Goal: Task Accomplishment & Management: Complete application form

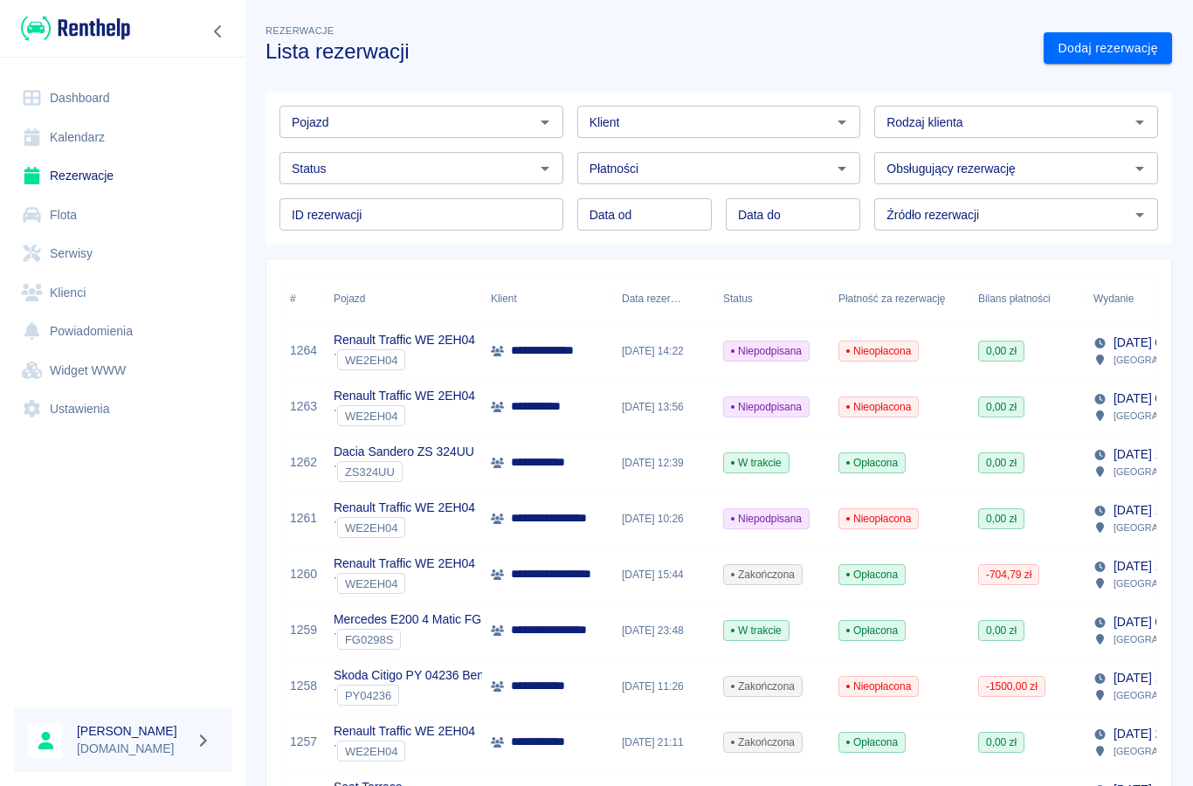
click at [91, 94] on link "Dashboard" at bounding box center [123, 98] width 218 height 39
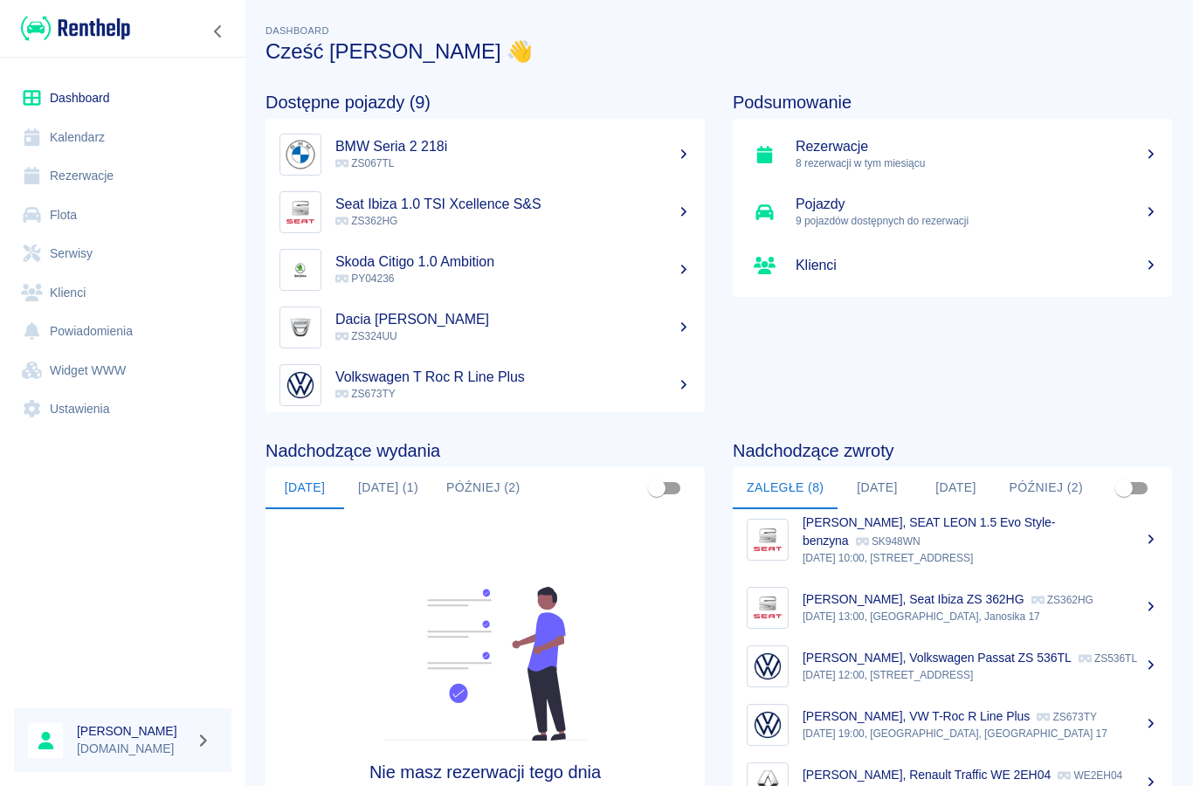
scroll to position [131, 0]
click at [827, 769] on p "[PERSON_NAME], Renault Traffic WE 2EH04" at bounding box center [927, 776] width 248 height 14
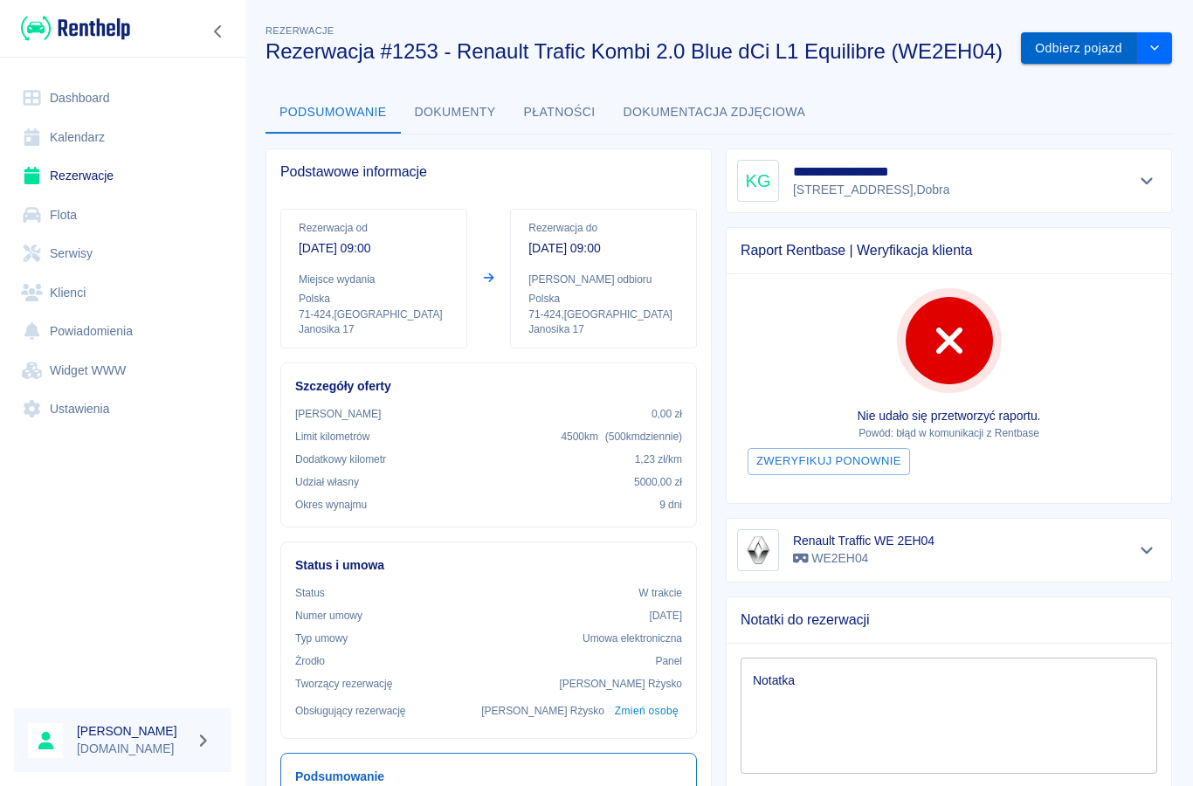
click at [1067, 54] on button "Odbierz pojazd" at bounding box center [1079, 48] width 116 height 32
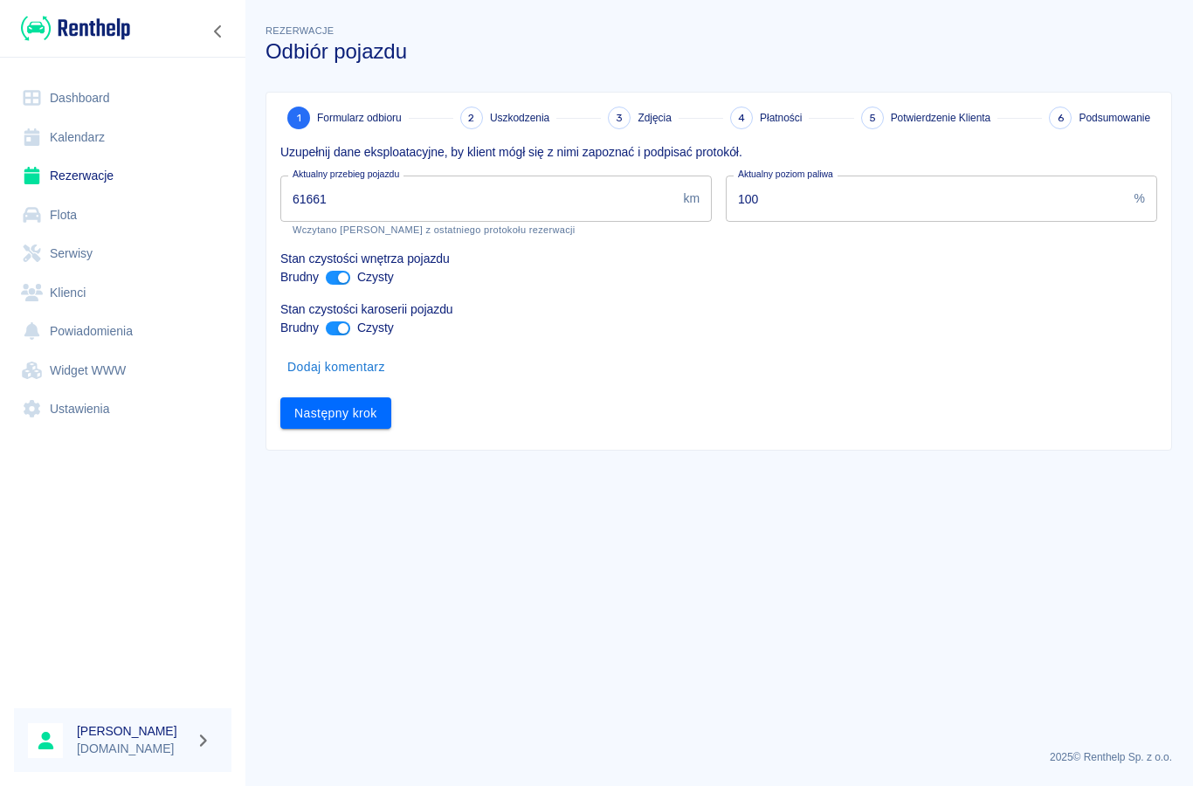
click at [375, 195] on input "61661" at bounding box center [478, 199] width 396 height 46
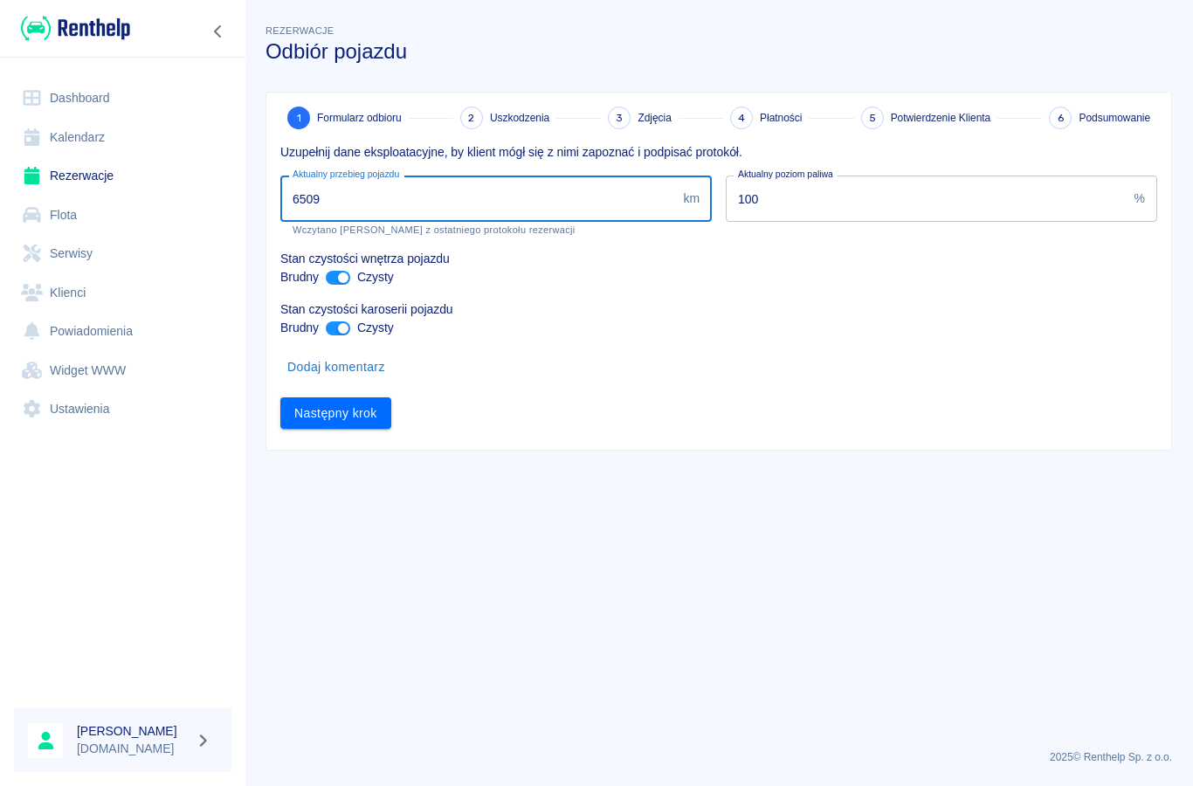
type input "65096"
click at [336, 417] on button "Następny krok" at bounding box center [335, 413] width 111 height 32
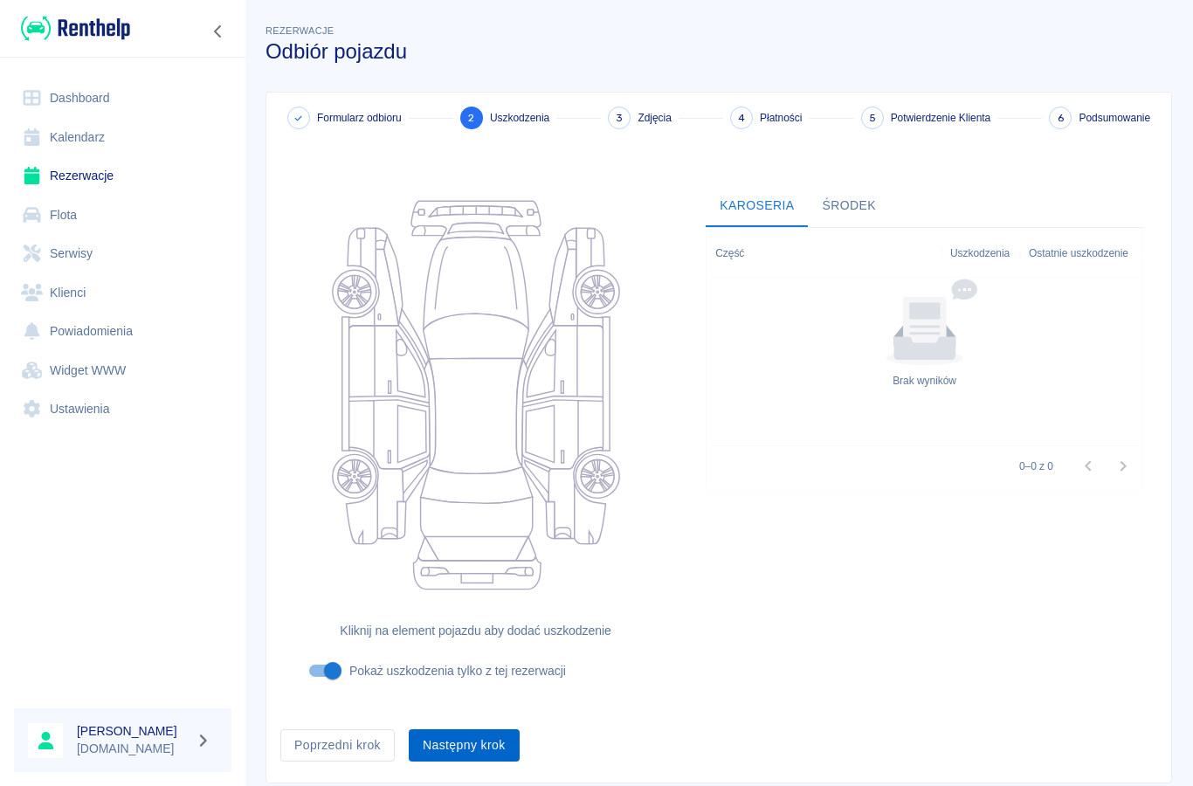
click at [471, 735] on button "Następny krok" at bounding box center [464, 745] width 111 height 32
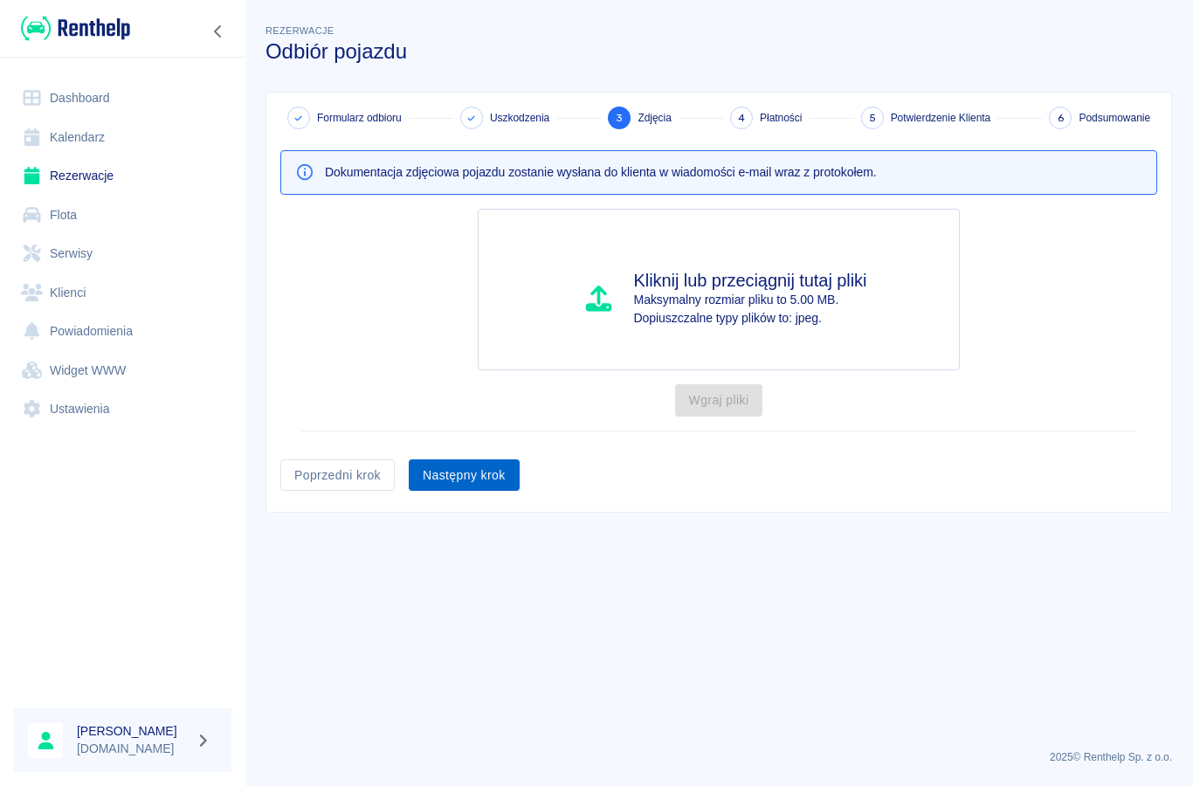
click at [464, 480] on button "Następny krok" at bounding box center [464, 476] width 111 height 32
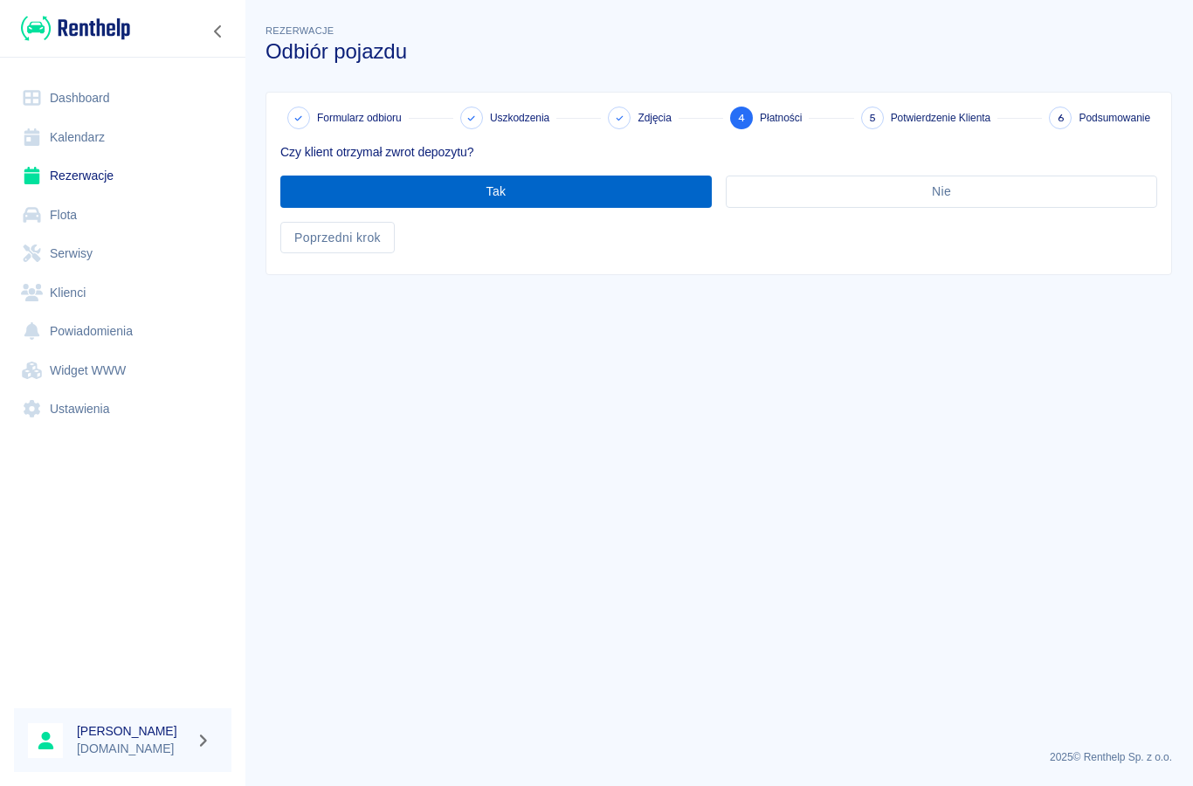
click at [486, 179] on button "Tak" at bounding box center [496, 192] width 432 height 32
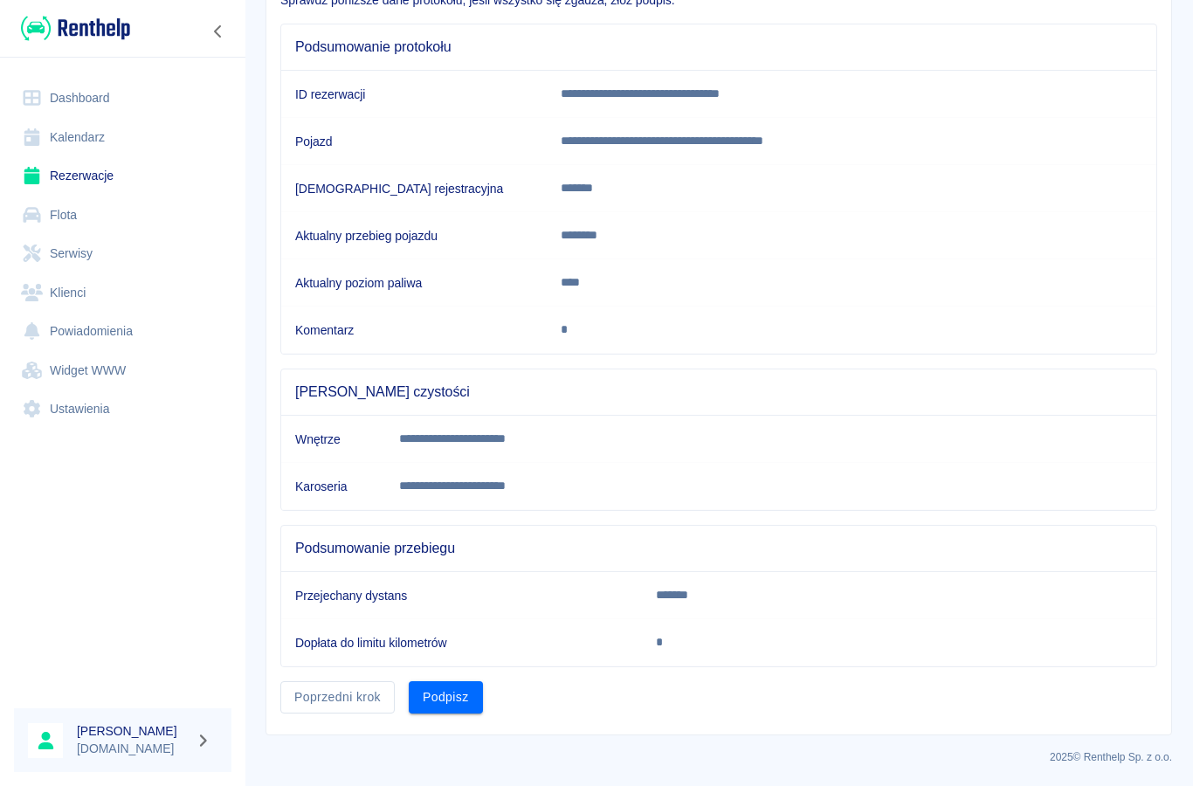
scroll to position [151, 0]
click at [457, 696] on button "Podpisz" at bounding box center [446, 698] width 74 height 32
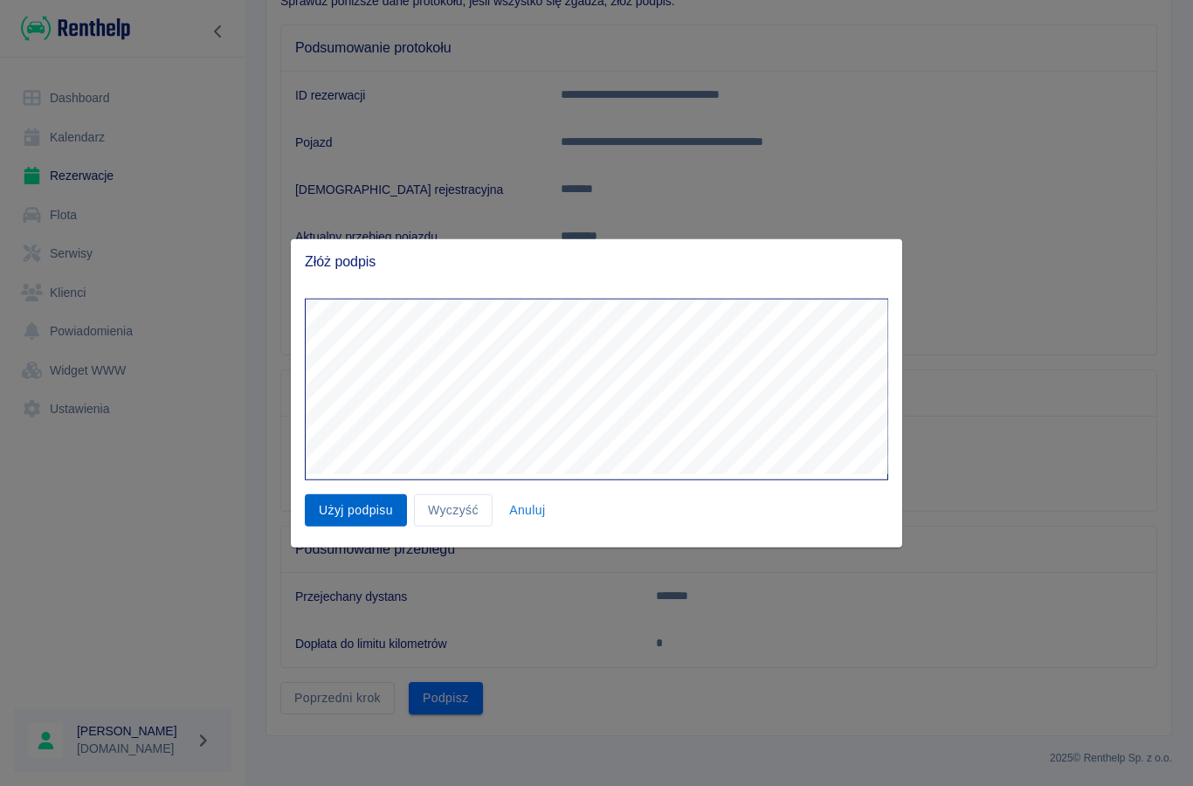
click at [370, 524] on button "Użyj podpisu" at bounding box center [356, 510] width 102 height 32
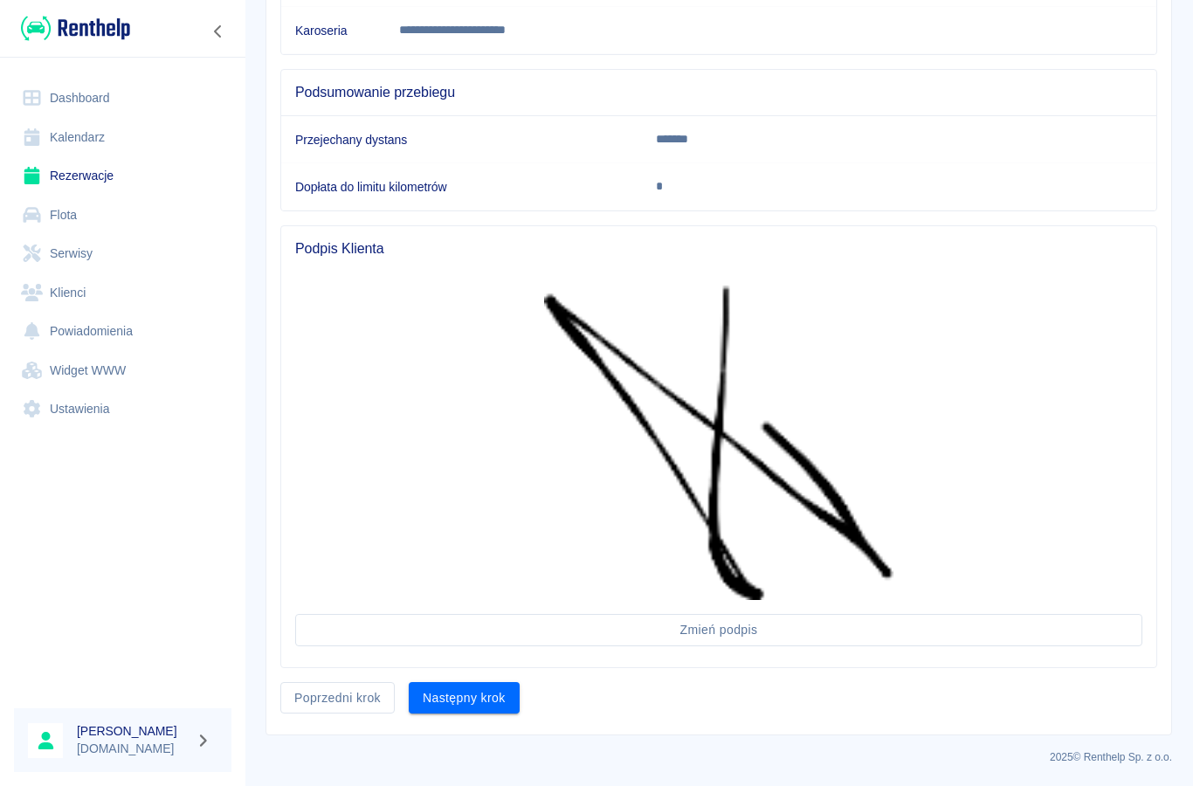
scroll to position [607, 0]
click at [488, 695] on button "Następny krok" at bounding box center [464, 699] width 111 height 32
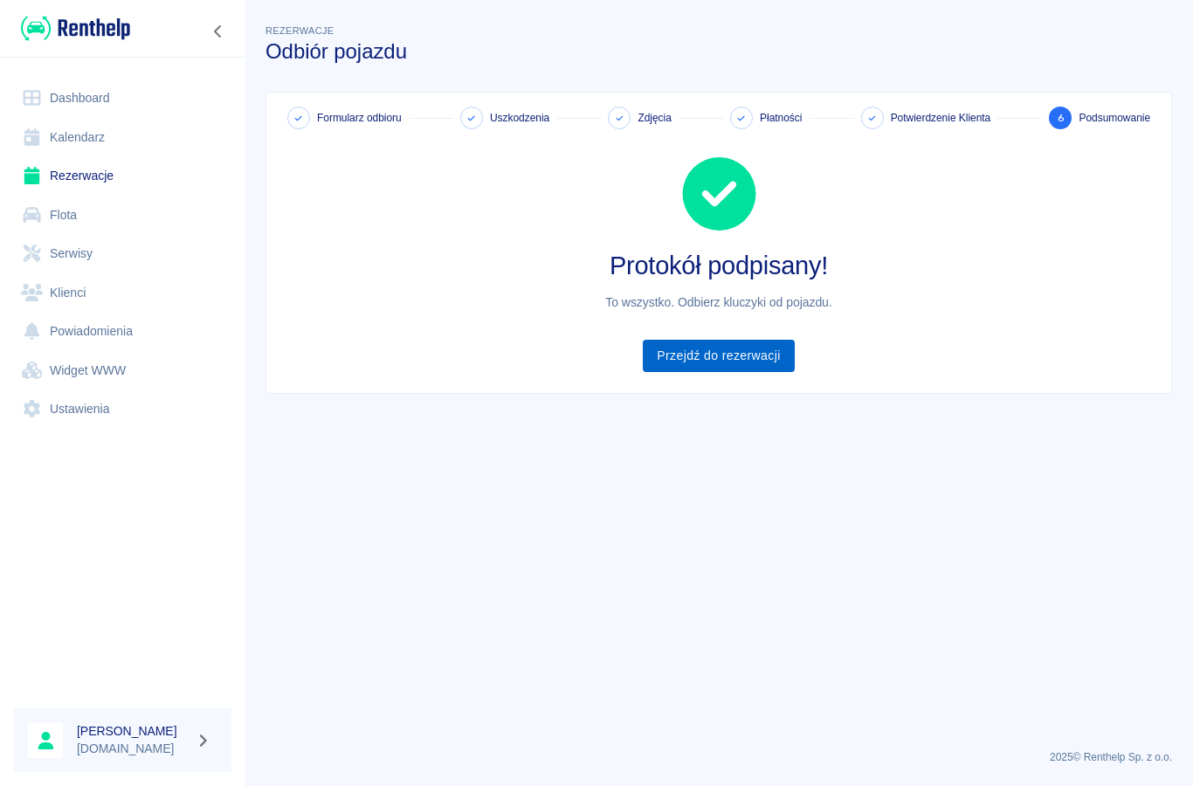
click at [719, 366] on link "Przejdź do rezerwacji" at bounding box center [718, 356] width 151 height 32
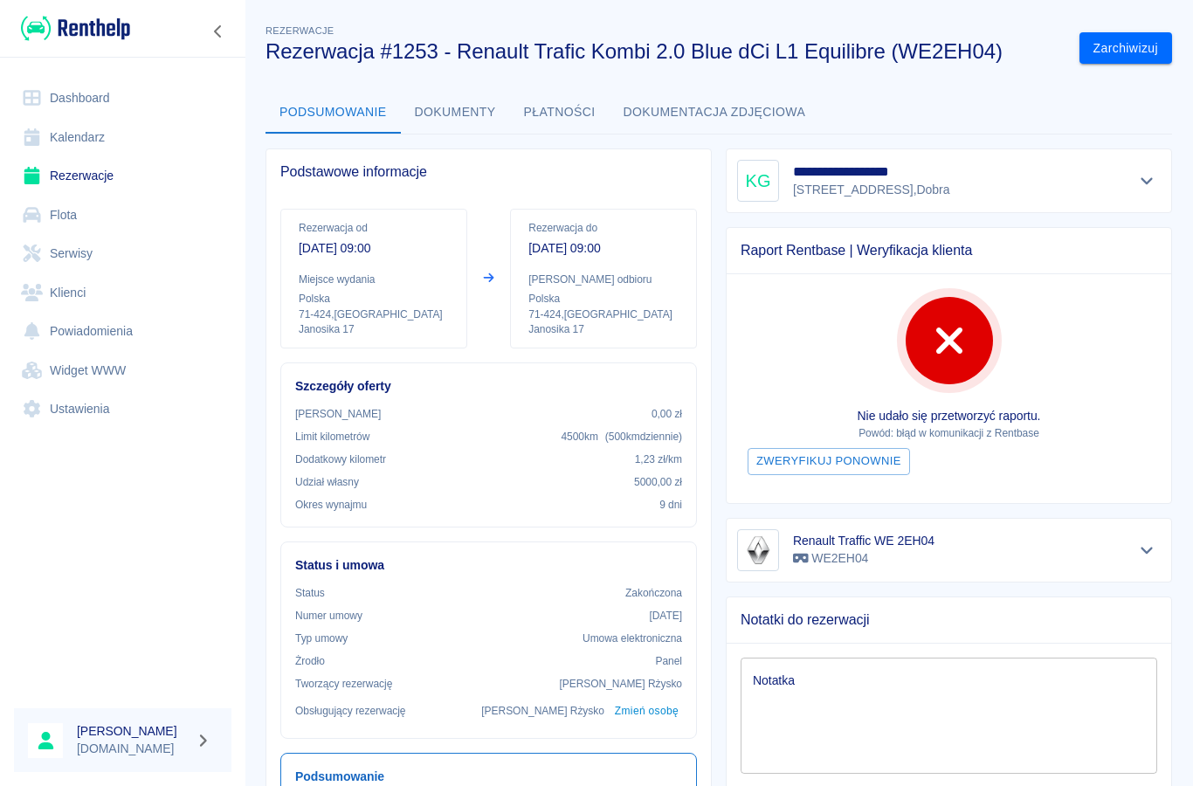
click at [84, 104] on link "Dashboard" at bounding box center [123, 98] width 218 height 39
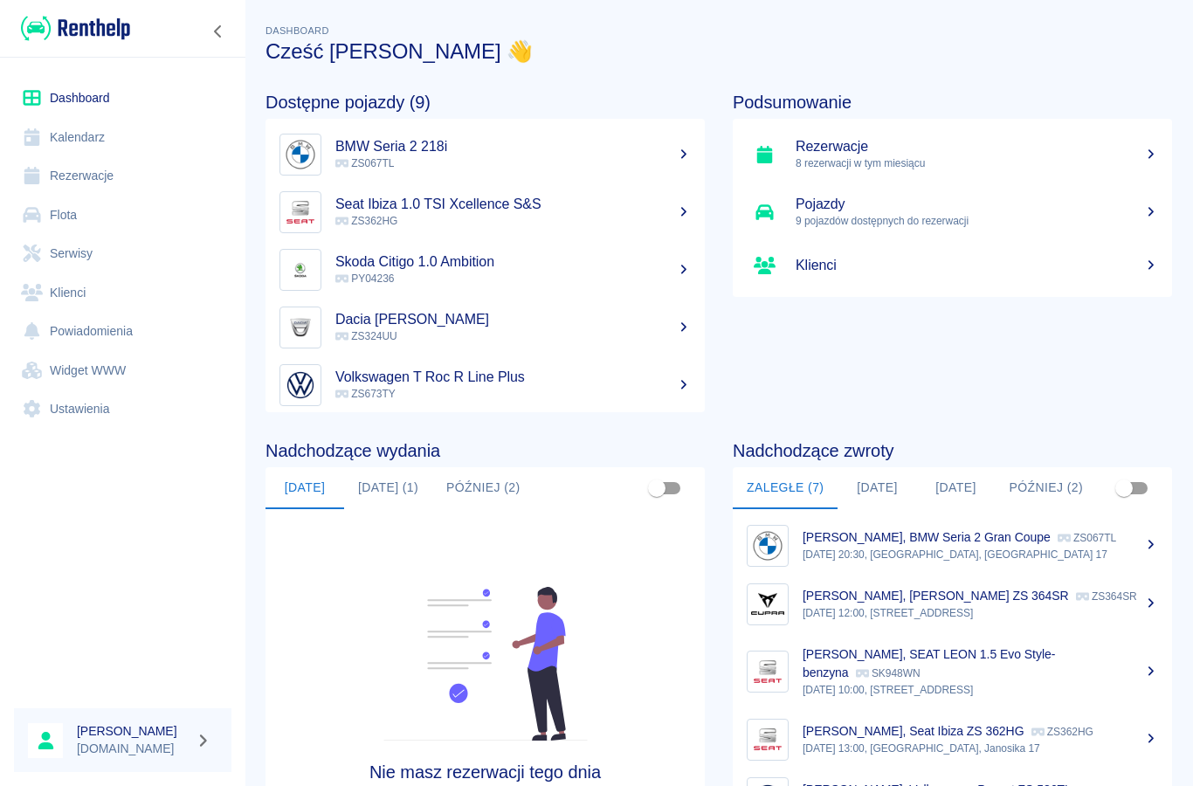
click at [87, 171] on link "Rezerwacje" at bounding box center [123, 175] width 218 height 39
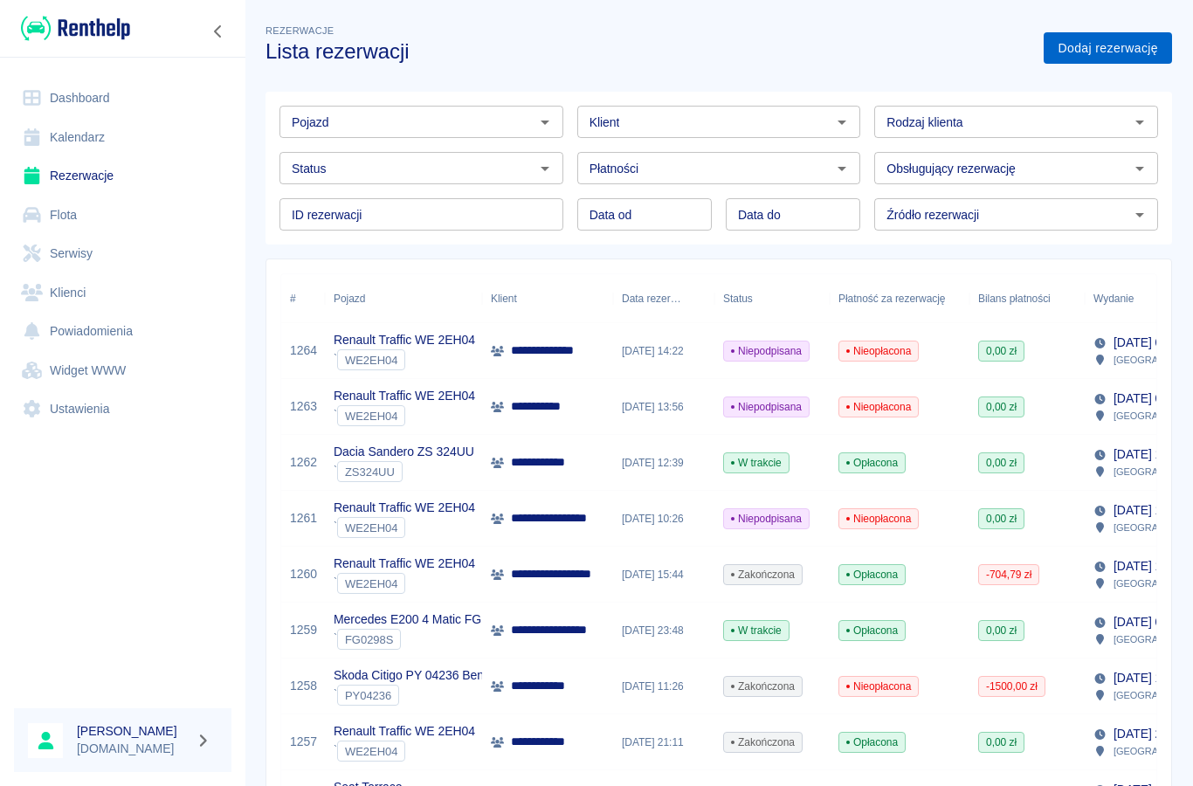
click at [1098, 41] on link "Dodaj rezerwację" at bounding box center [1108, 48] width 128 height 32
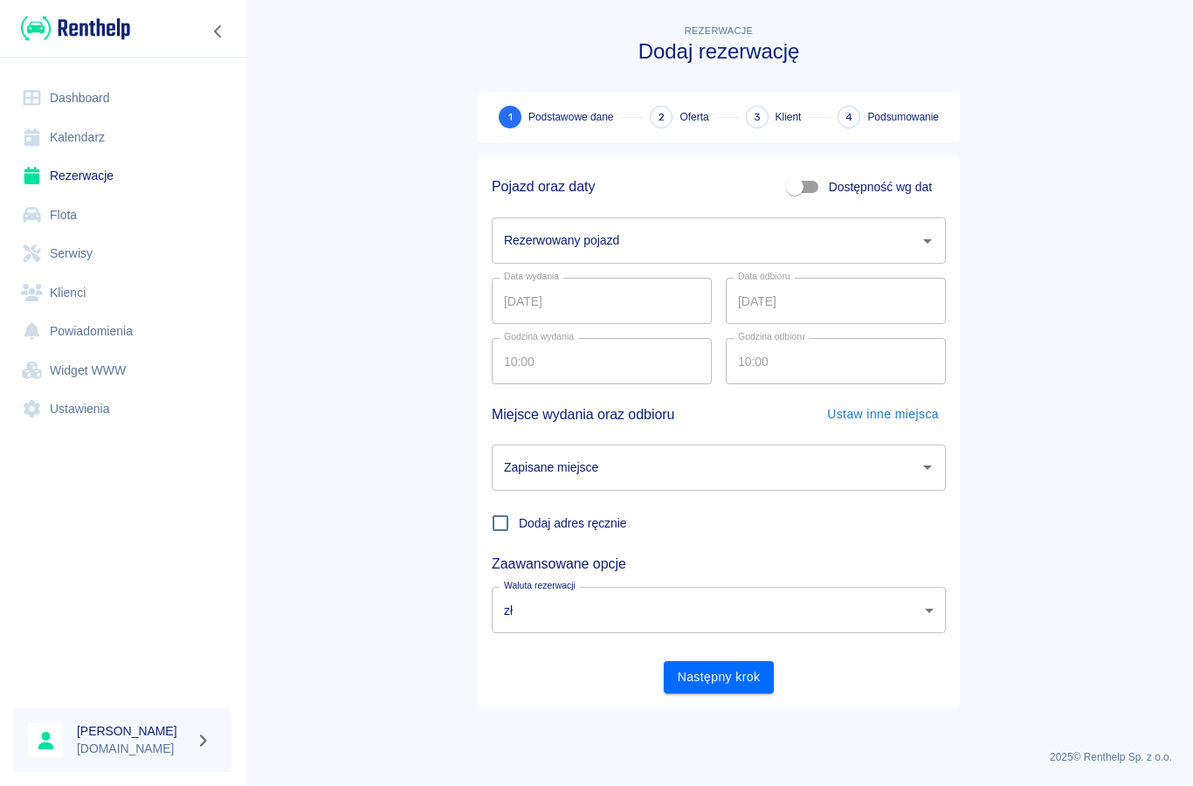
click at [540, 248] on div "Rezerwowany pojazd Rezerwowany pojazd" at bounding box center [719, 241] width 454 height 46
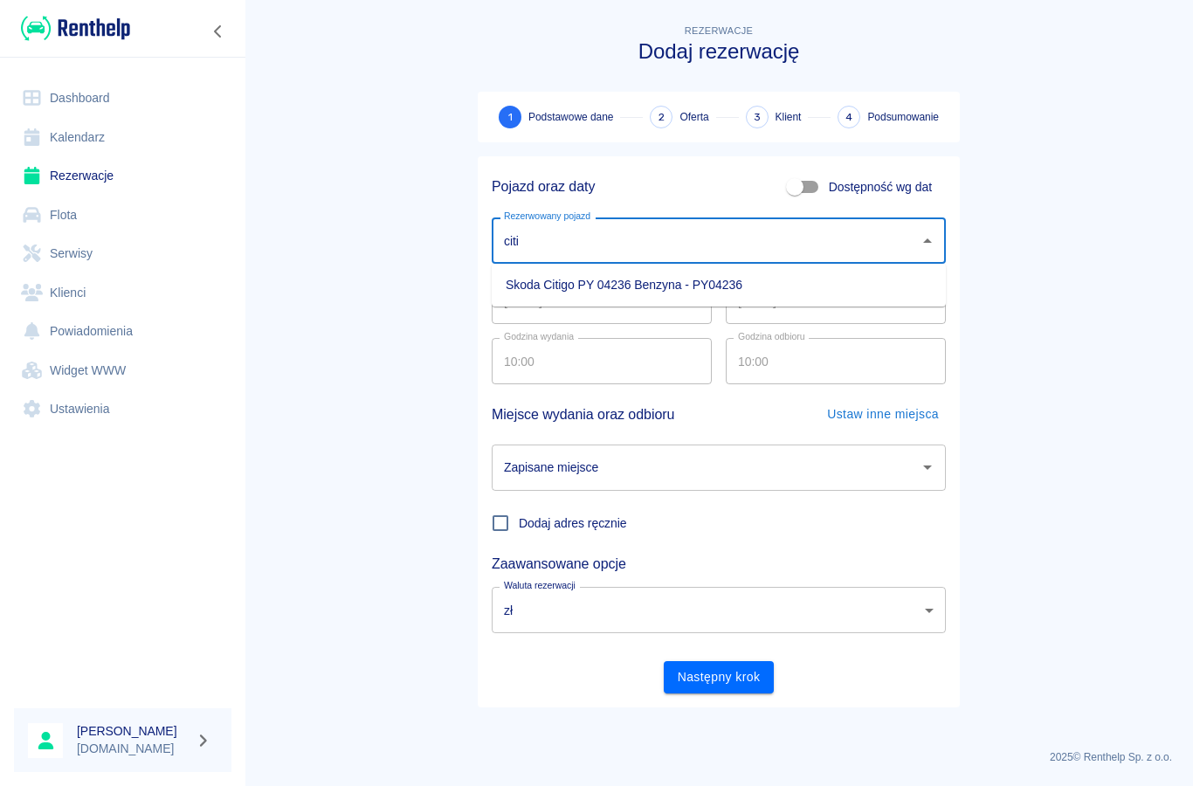
click at [540, 287] on li "Skoda Citigo PY 04236 Benzyna - PY04236" at bounding box center [719, 285] width 454 height 29
type input "Skoda Citigo PY 04236 Benzyna - PY04236"
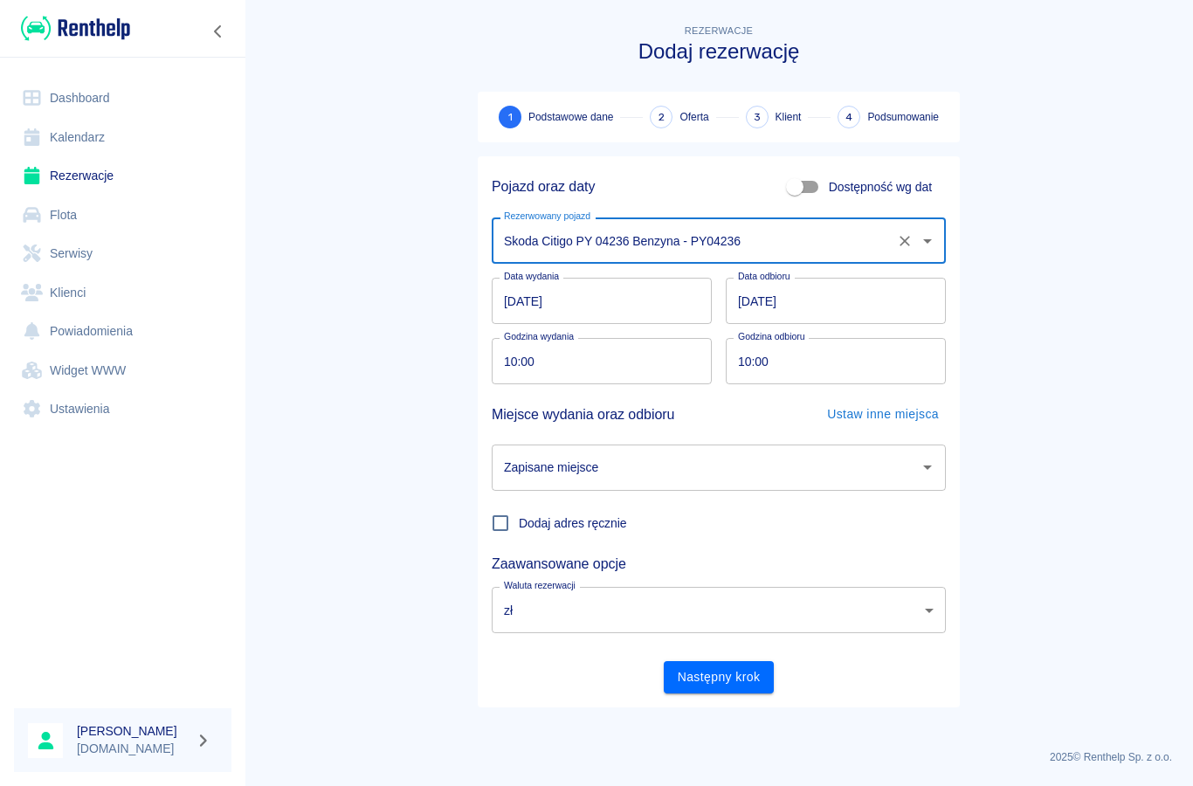
click at [738, 366] on input "10:00" at bounding box center [830, 361] width 208 height 46
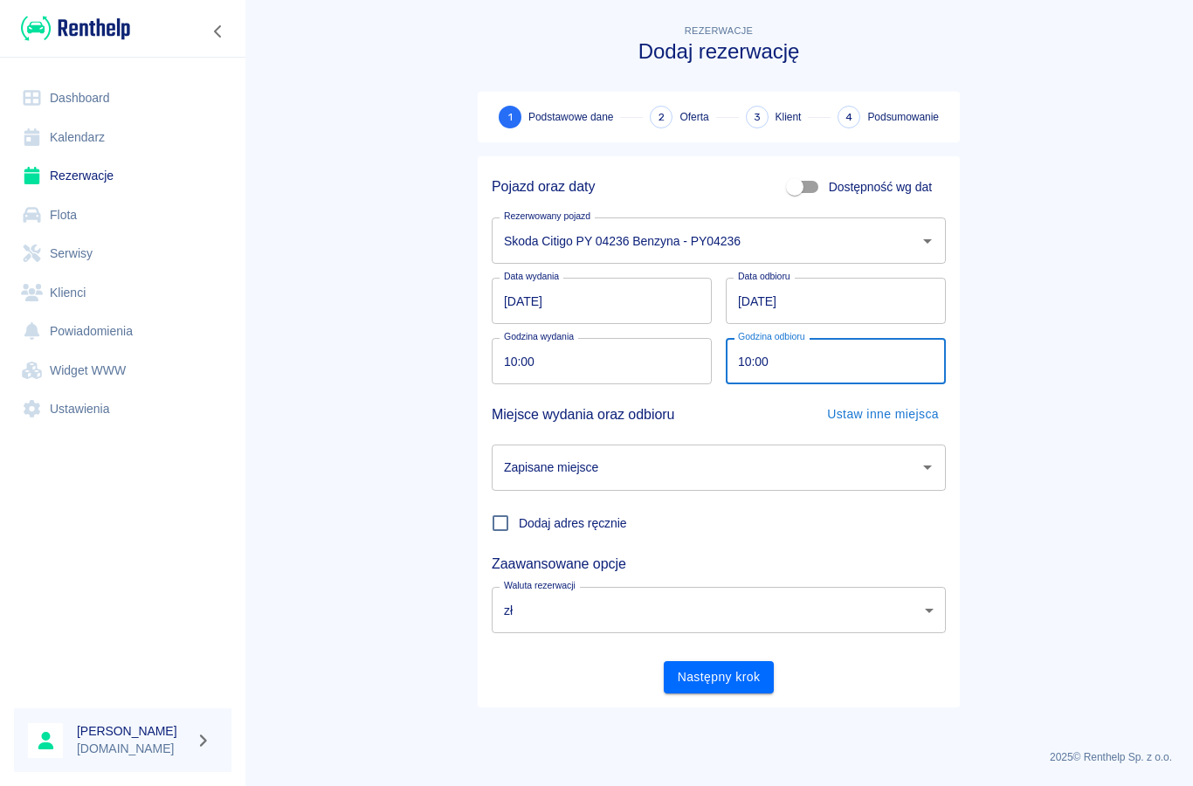
click at [583, 297] on input "[DATE]" at bounding box center [602, 301] width 220 height 46
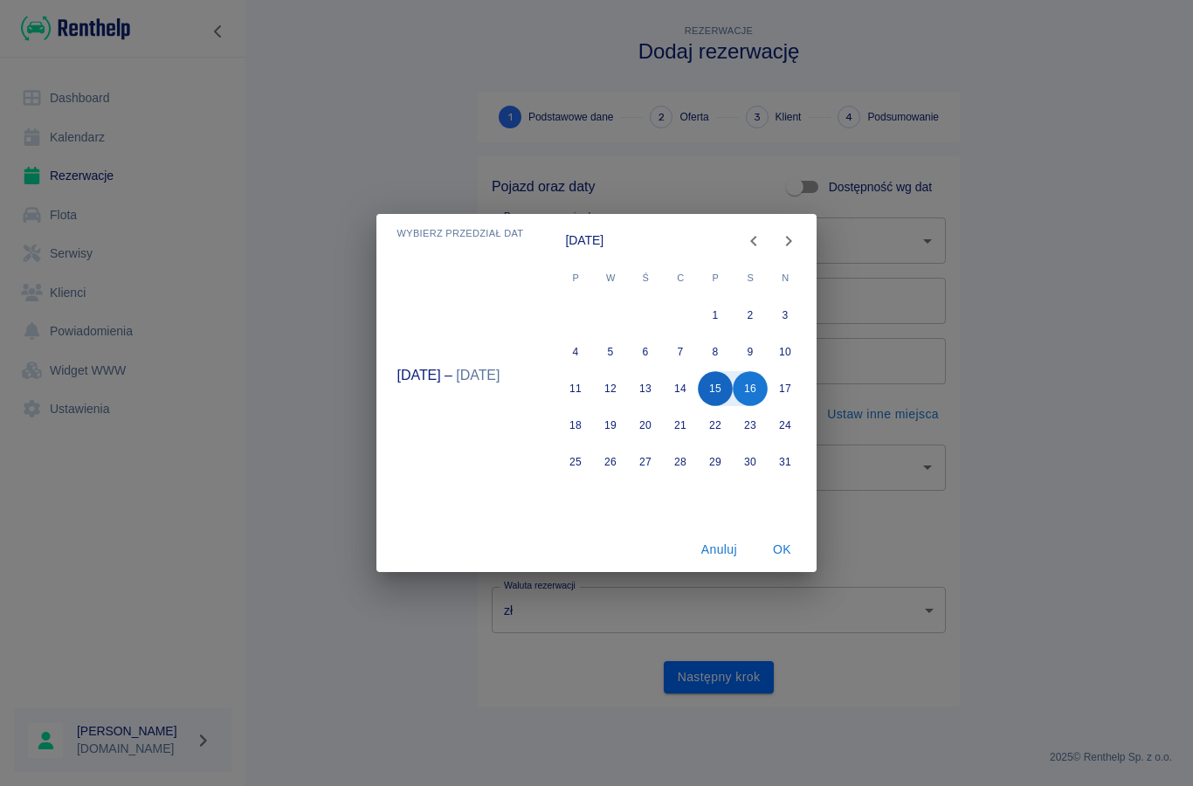
click at [716, 384] on button "15" at bounding box center [716, 388] width 35 height 35
click at [784, 391] on button "17" at bounding box center [786, 388] width 35 height 35
type input "[DATE]"
click at [777, 550] on button "OK" at bounding box center [782, 550] width 56 height 32
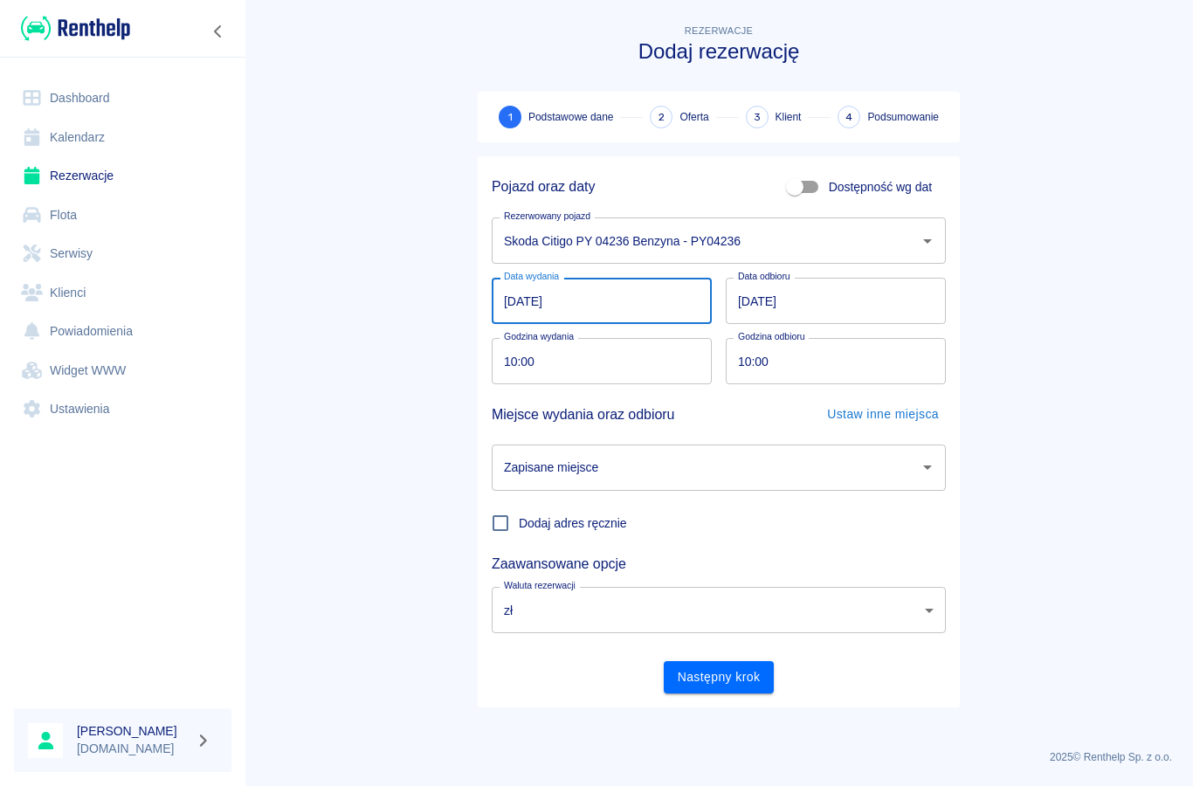
click at [584, 474] on div "Zapisane miejsce Zapisane miejsce" at bounding box center [719, 468] width 454 height 46
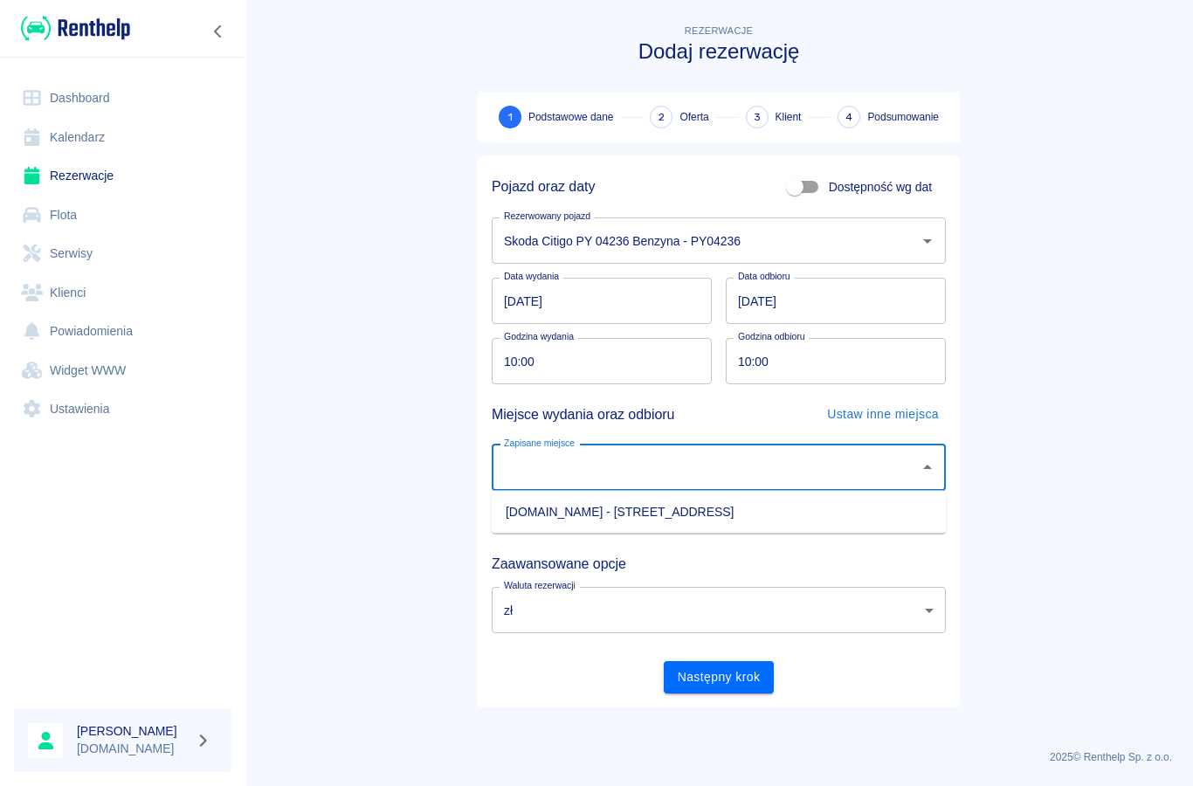
click at [545, 509] on li "[DOMAIN_NAME] - [STREET_ADDRESS]" at bounding box center [719, 512] width 454 height 29
type input "[DOMAIN_NAME] - [STREET_ADDRESS]"
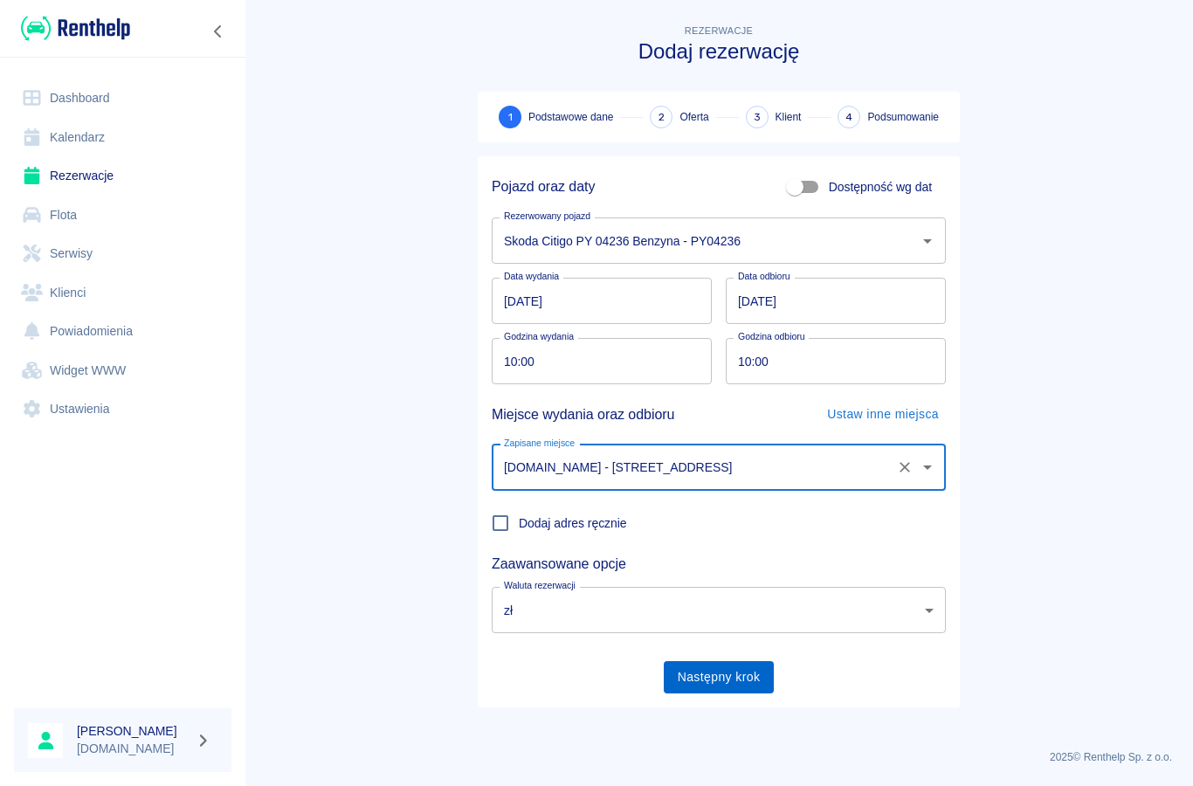
click at [695, 666] on button "Następny krok" at bounding box center [719, 677] width 111 height 32
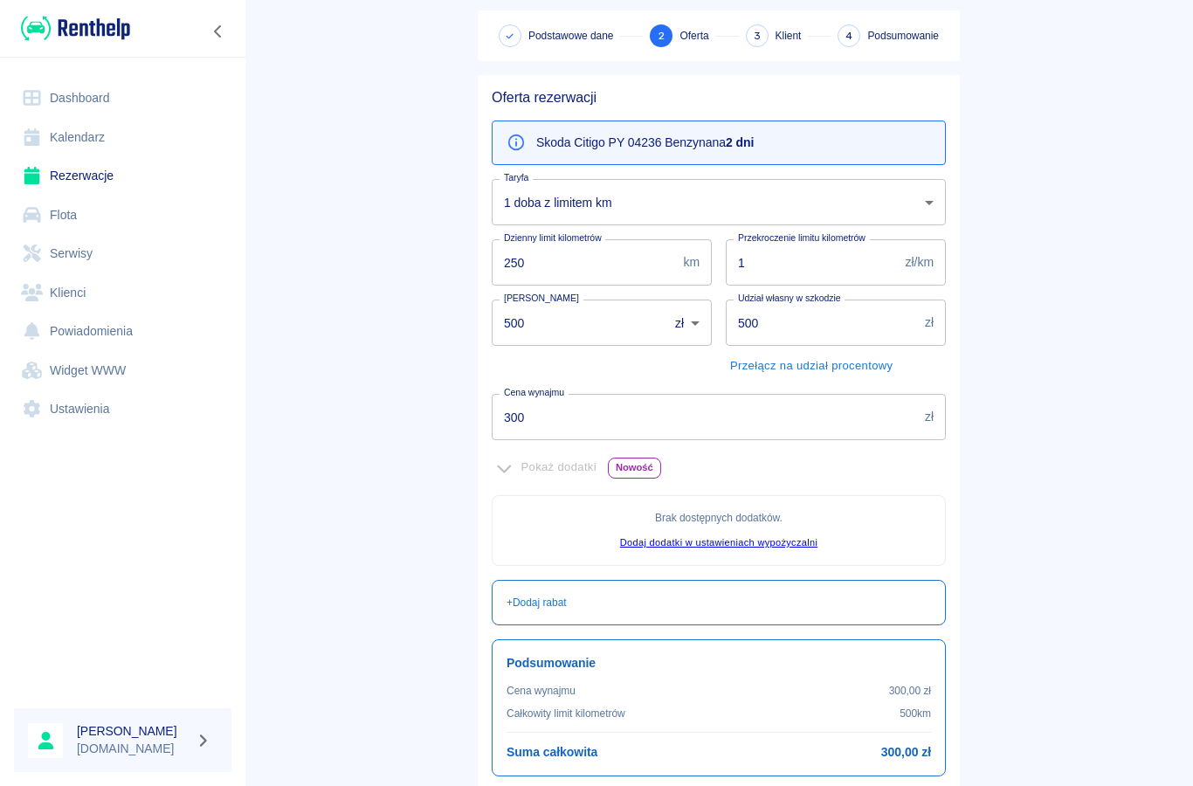
scroll to position [98, 0]
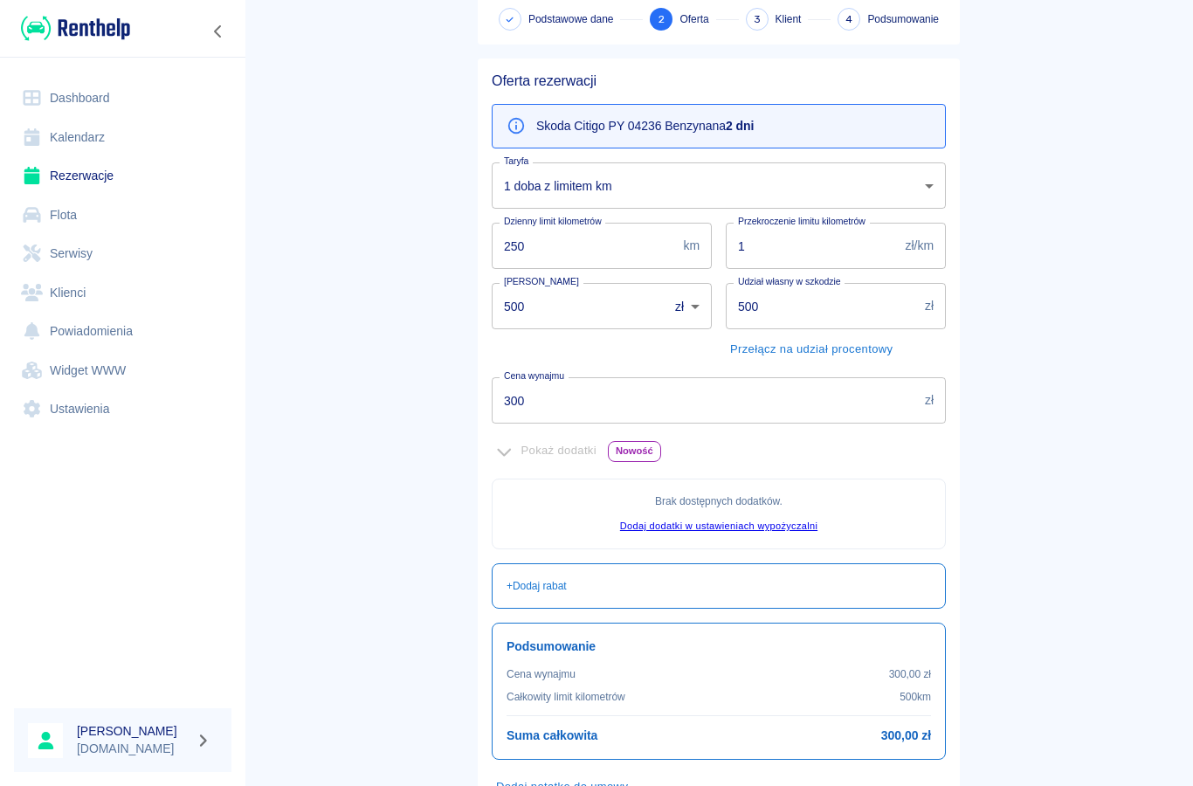
click at [543, 411] on input "300" at bounding box center [705, 400] width 426 height 46
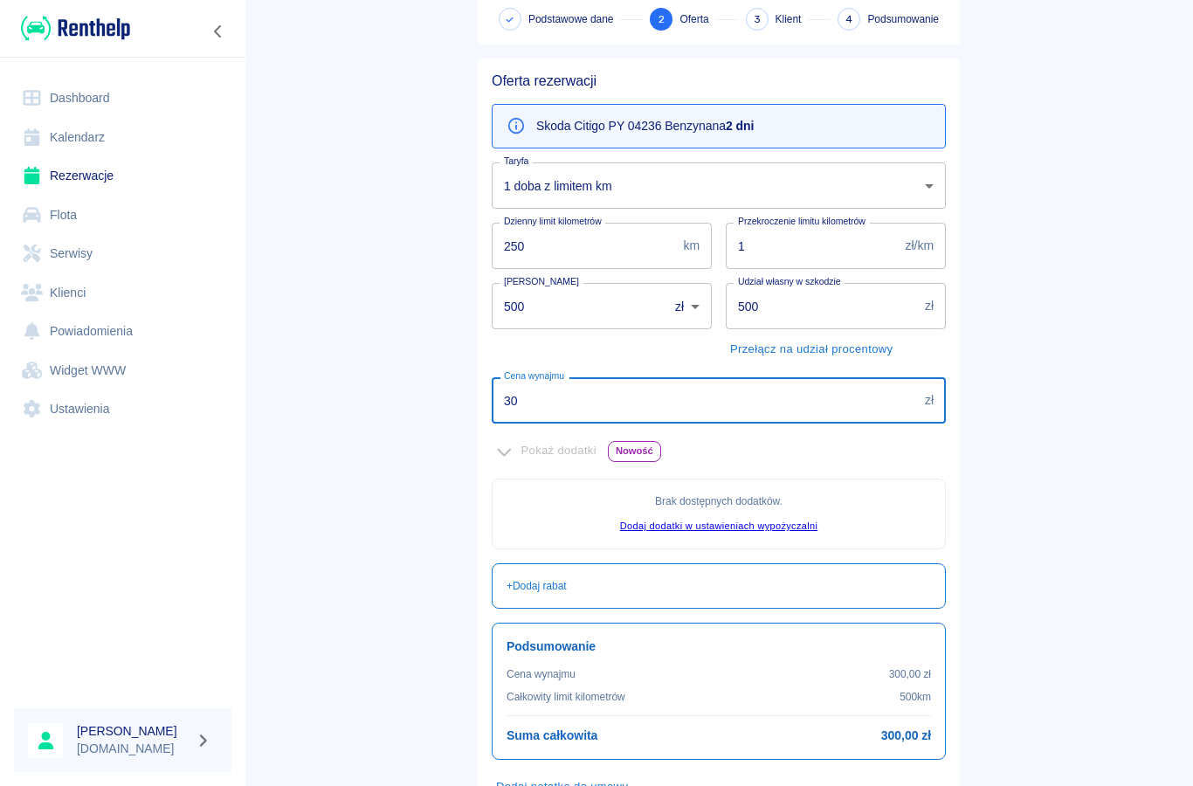
type input "3"
type input "200"
click at [534, 318] on input "500" at bounding box center [574, 306] width 164 height 46
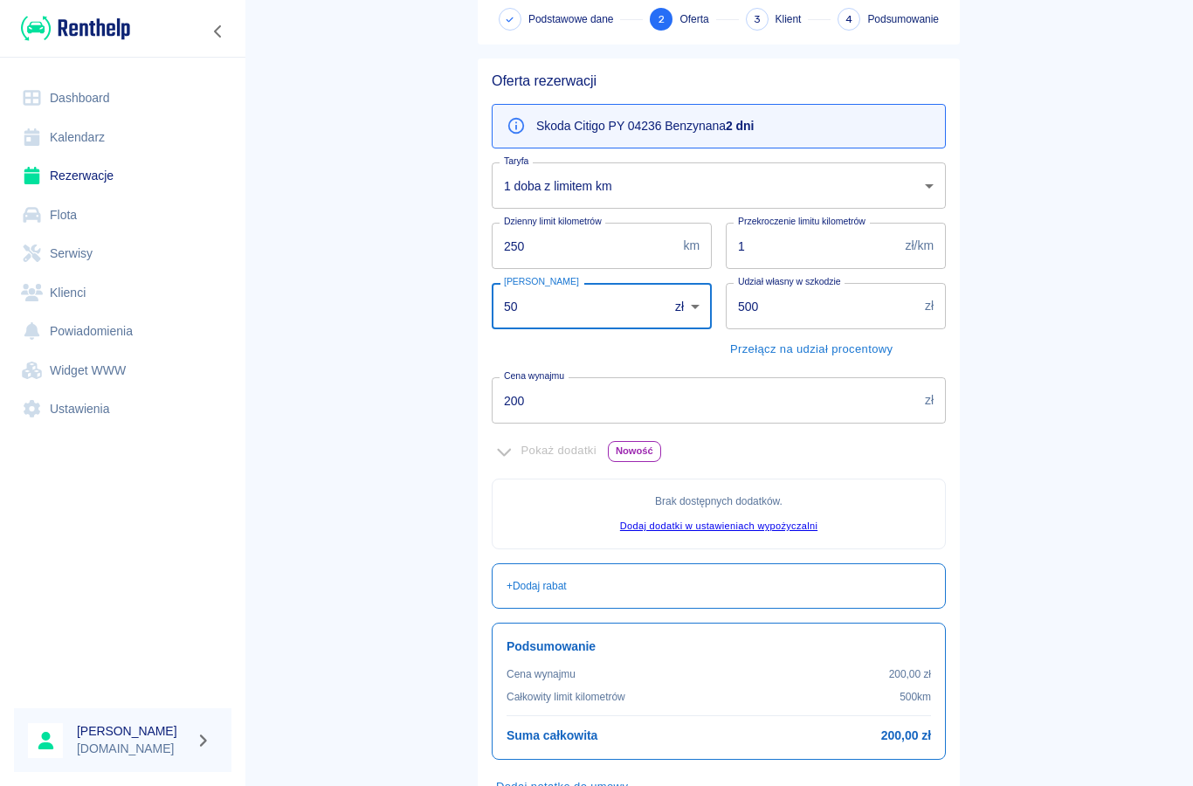
type input "5"
type input "0"
click at [418, 405] on main "Rezerwacje Dodaj rezerwację Podstawowe dane 2 Oferta 3 Klient 4 Podsumowanie Of…" at bounding box center [719, 391] width 949 height 937
click at [764, 253] on input "1" at bounding box center [812, 246] width 173 height 46
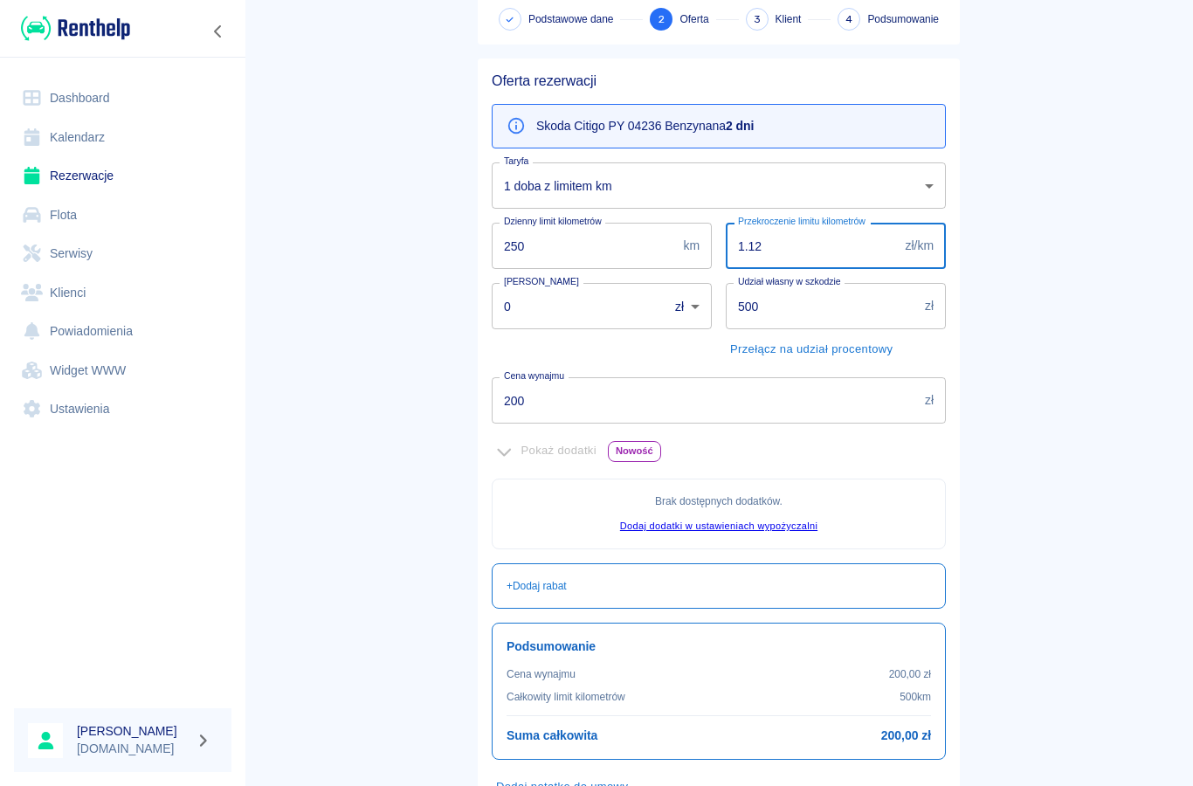
type input "1.12"
click at [536, 267] on input "250" at bounding box center [584, 246] width 184 height 46
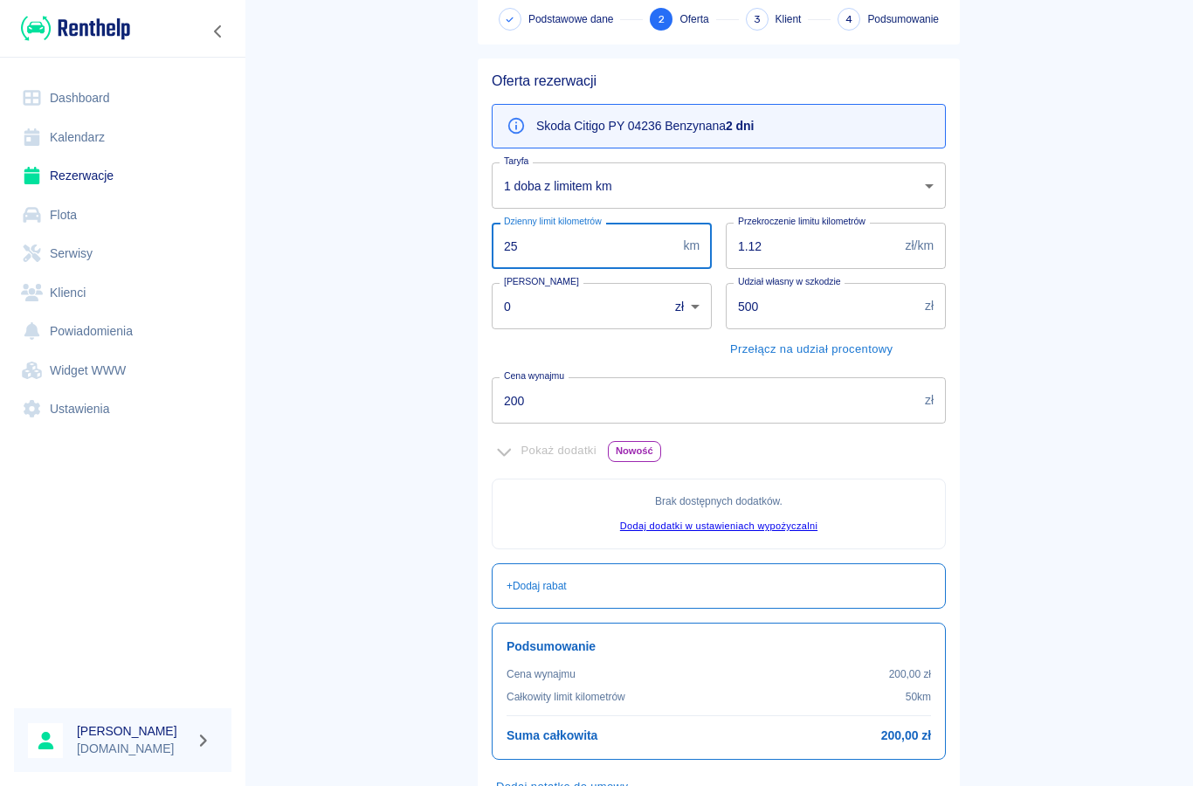
type input "2"
type input "1000"
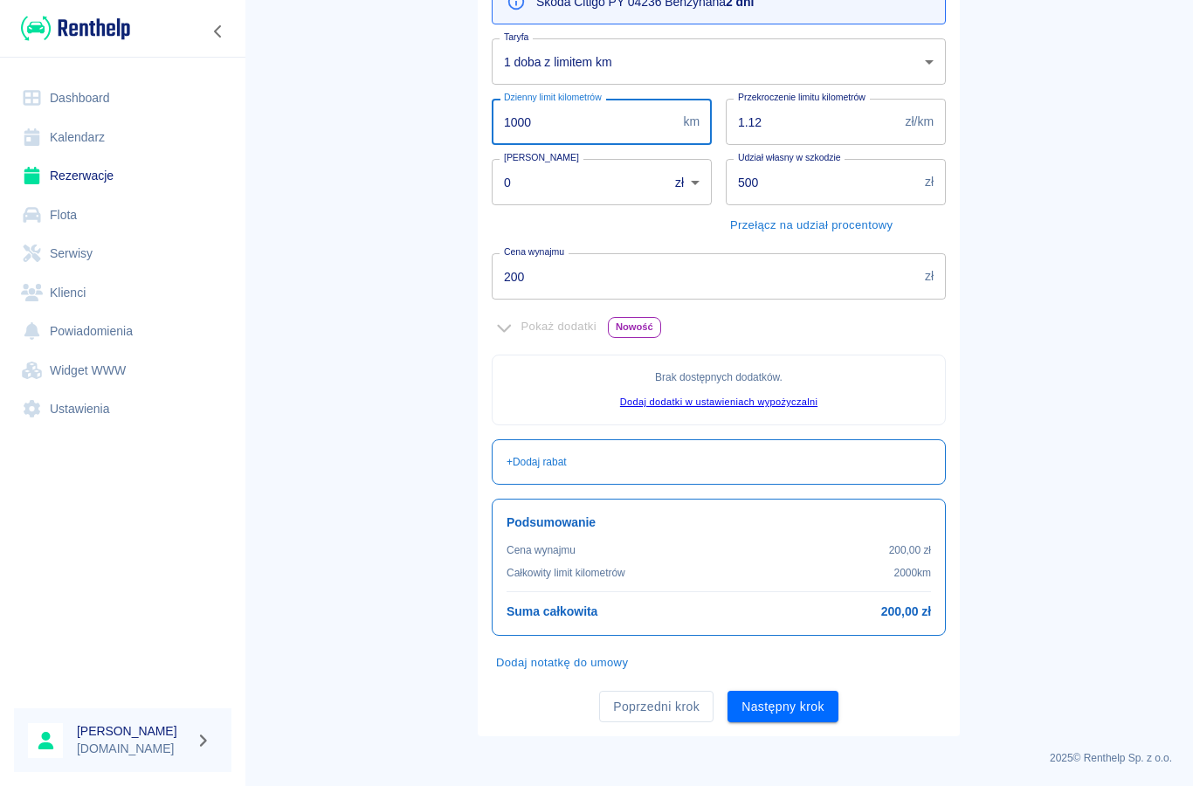
scroll to position [221, 0]
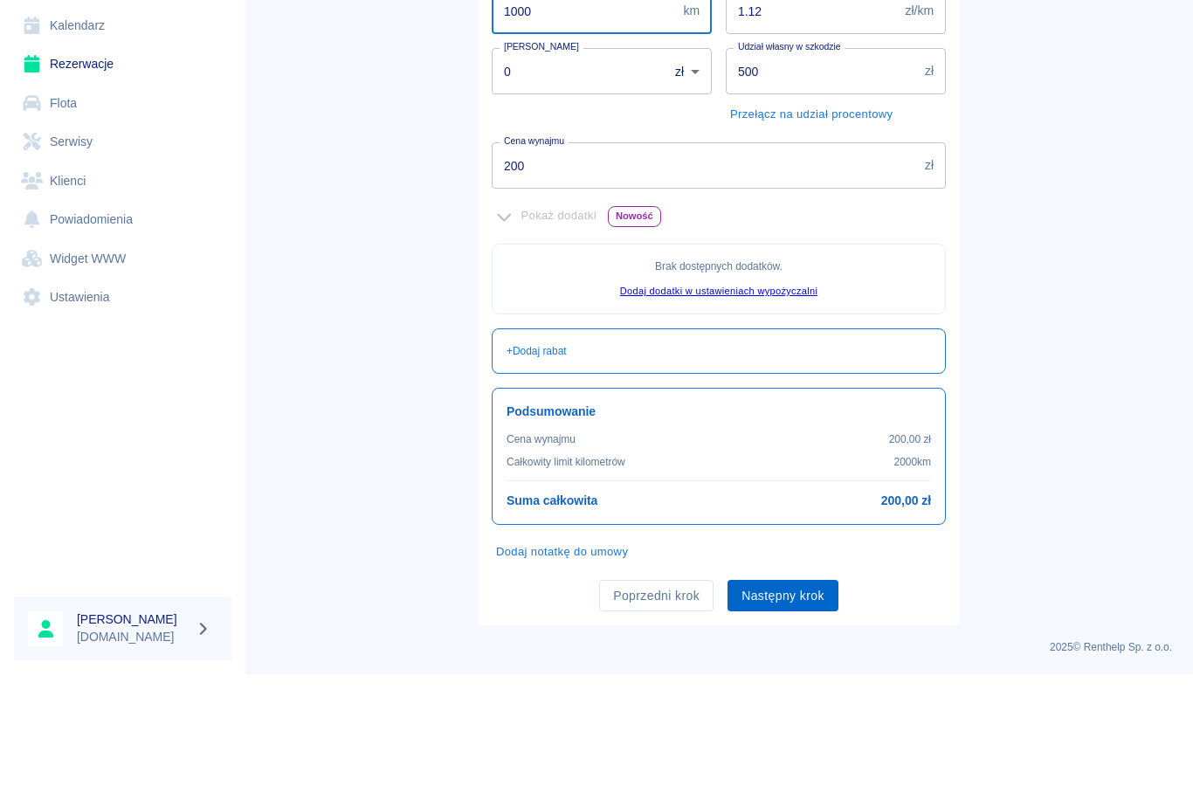
click at [786, 692] on button "Następny krok" at bounding box center [783, 708] width 111 height 32
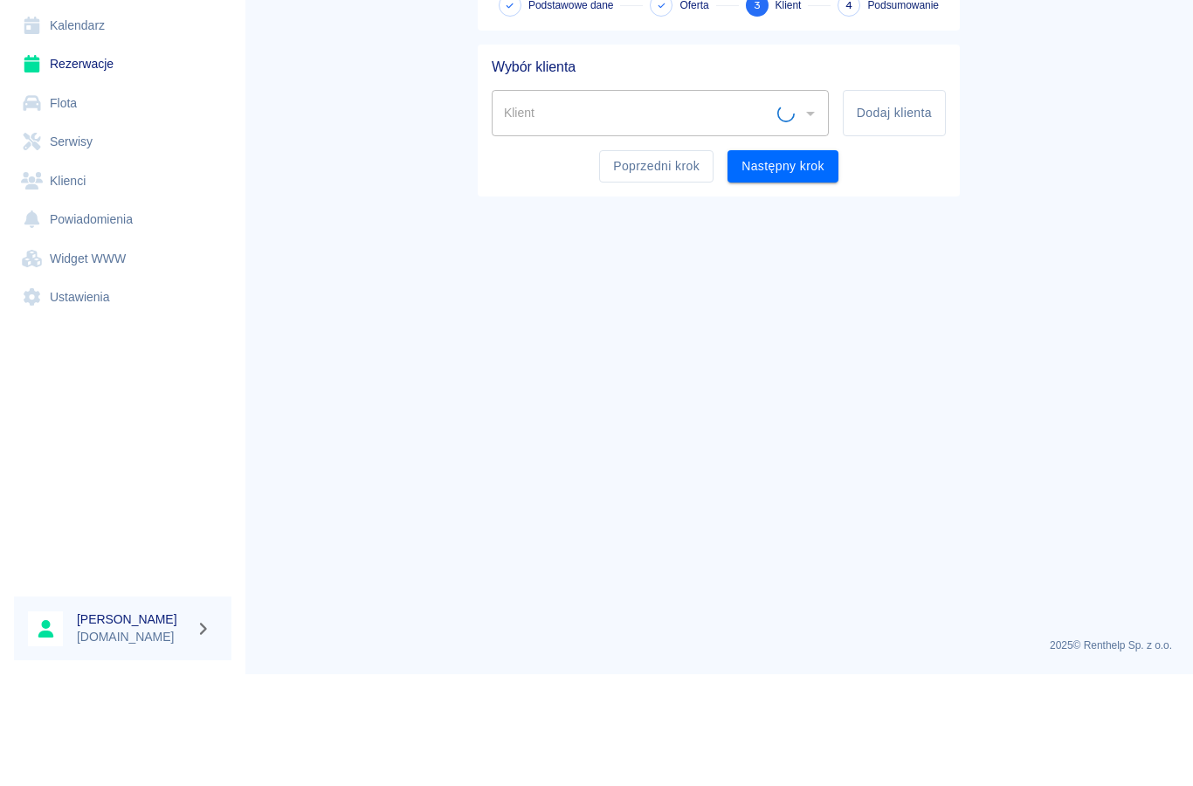
scroll to position [0, 0]
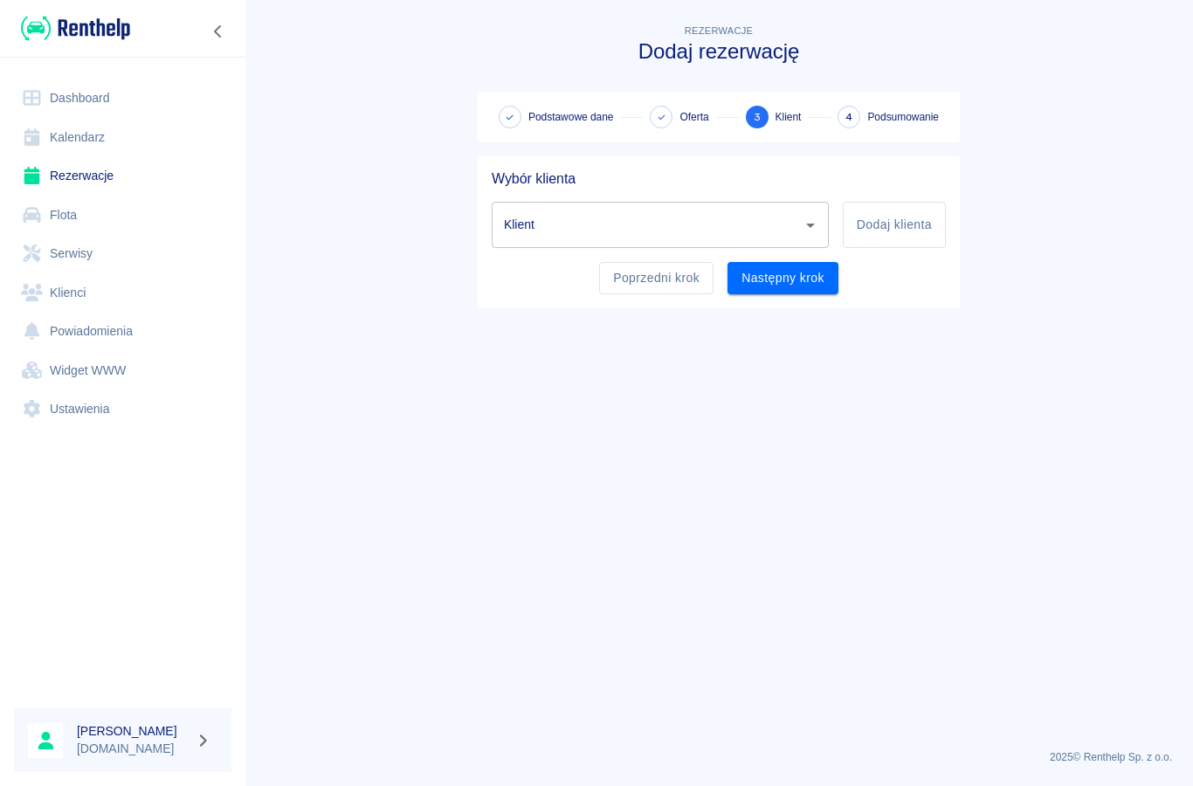
click at [547, 229] on input "Klient" at bounding box center [647, 225] width 295 height 31
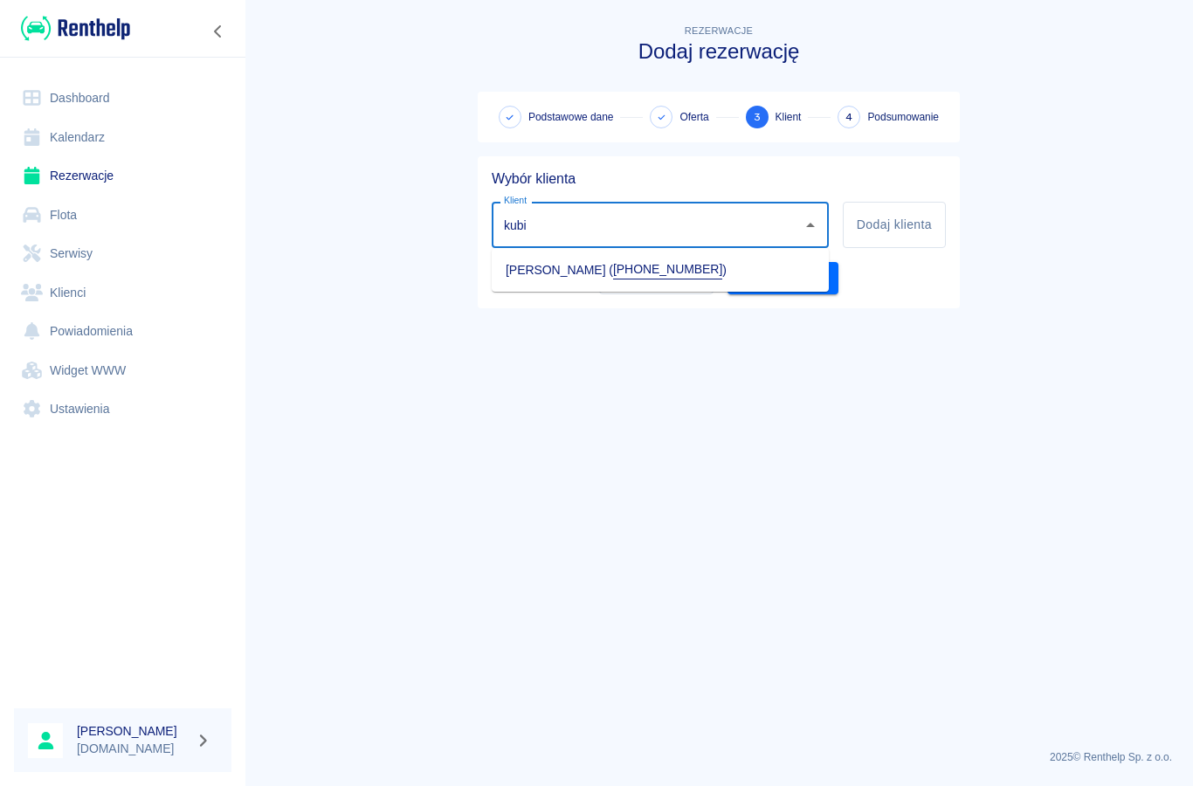
click at [535, 274] on li "[PERSON_NAME] ( [PHONE_NUMBER] )" at bounding box center [660, 270] width 337 height 30
type input "[PERSON_NAME] ([PHONE_NUMBER])"
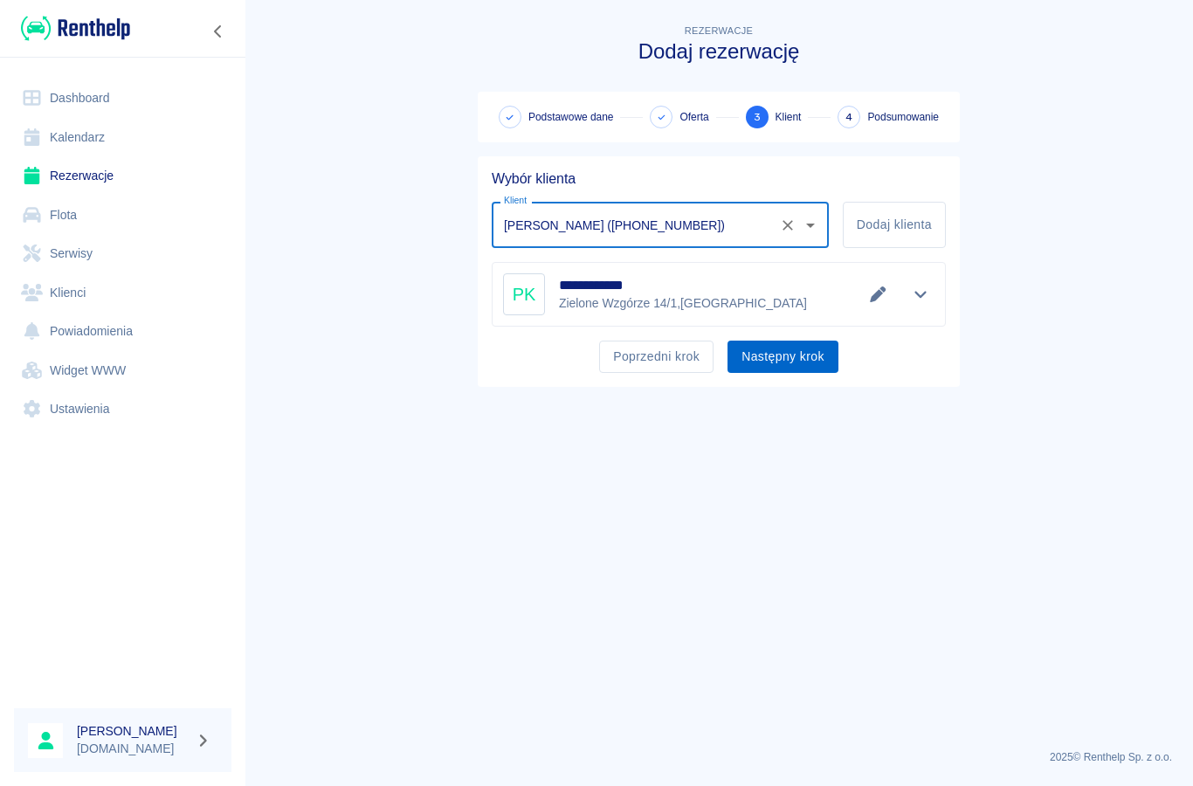
click at [776, 360] on button "Następny krok" at bounding box center [783, 357] width 111 height 32
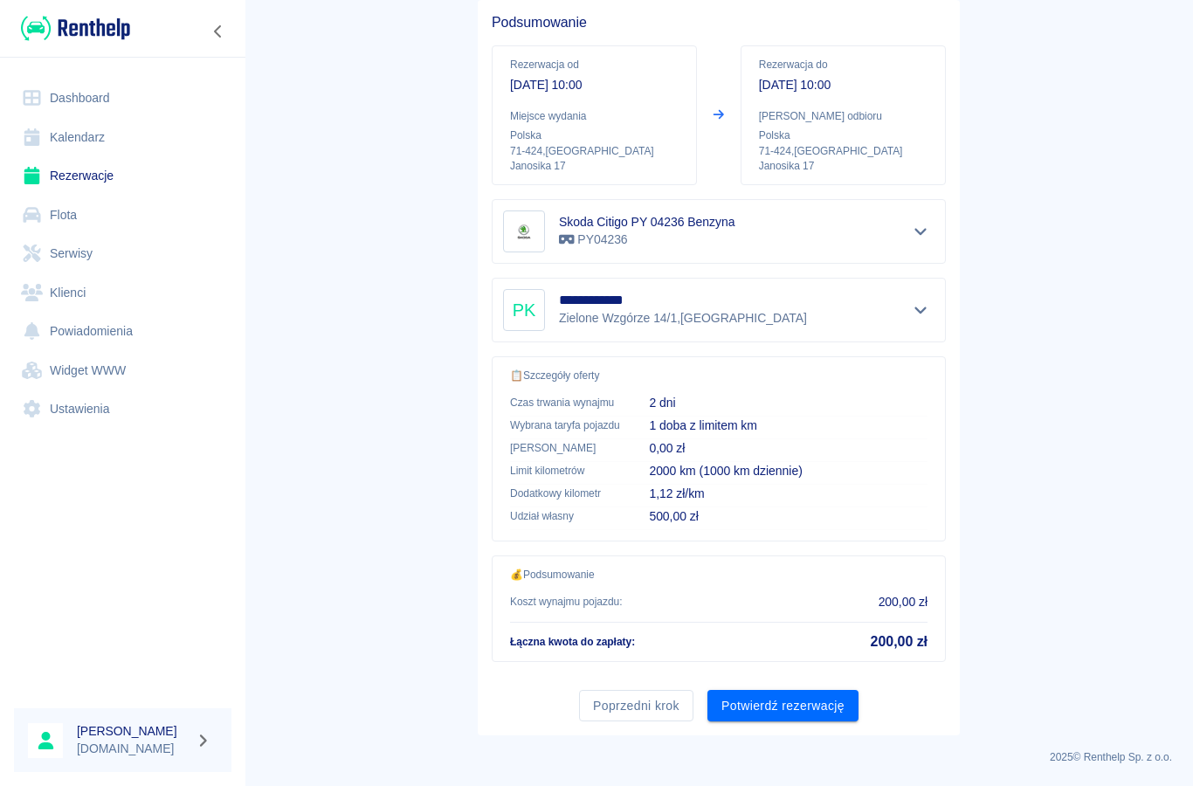
scroll to position [156, 0]
click at [791, 705] on button "Potwierdź rezerwację" at bounding box center [783, 707] width 151 height 32
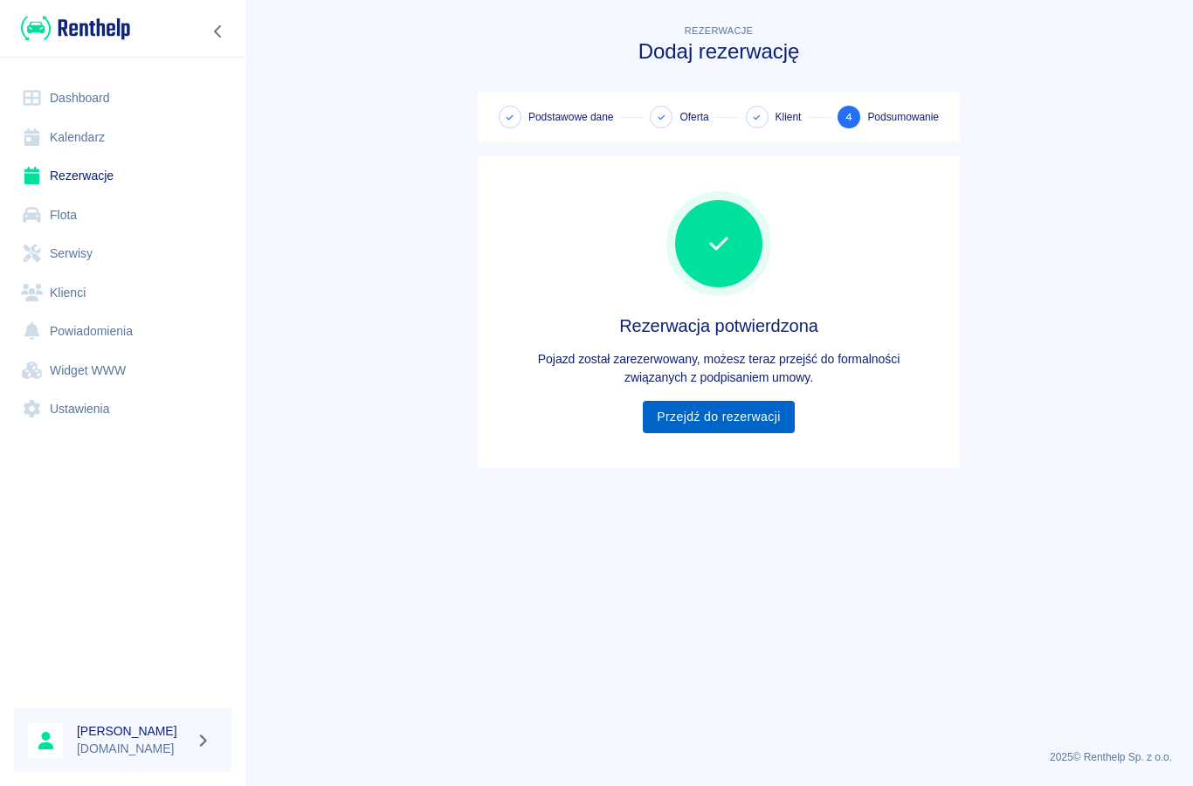
click at [695, 422] on link "Przejdź do rezerwacji" at bounding box center [718, 417] width 151 height 32
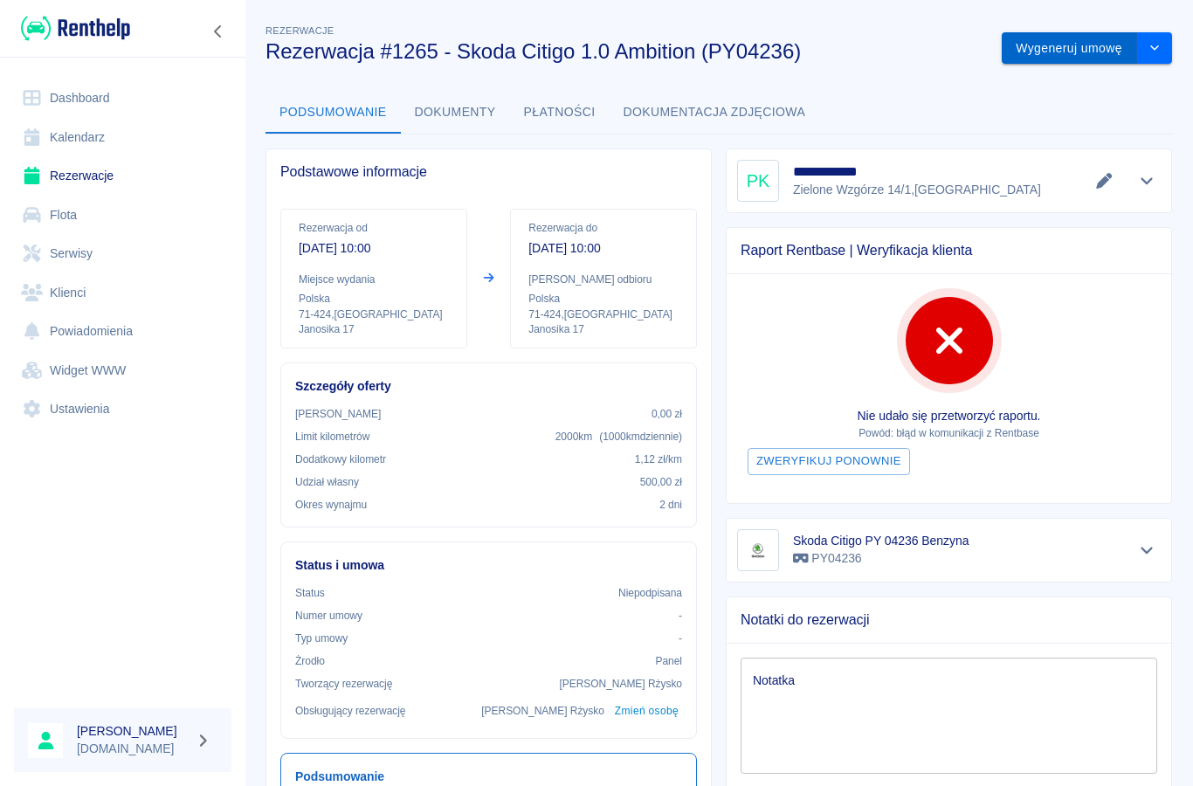
click at [1067, 49] on button "Wygeneruj umowę" at bounding box center [1069, 48] width 135 height 32
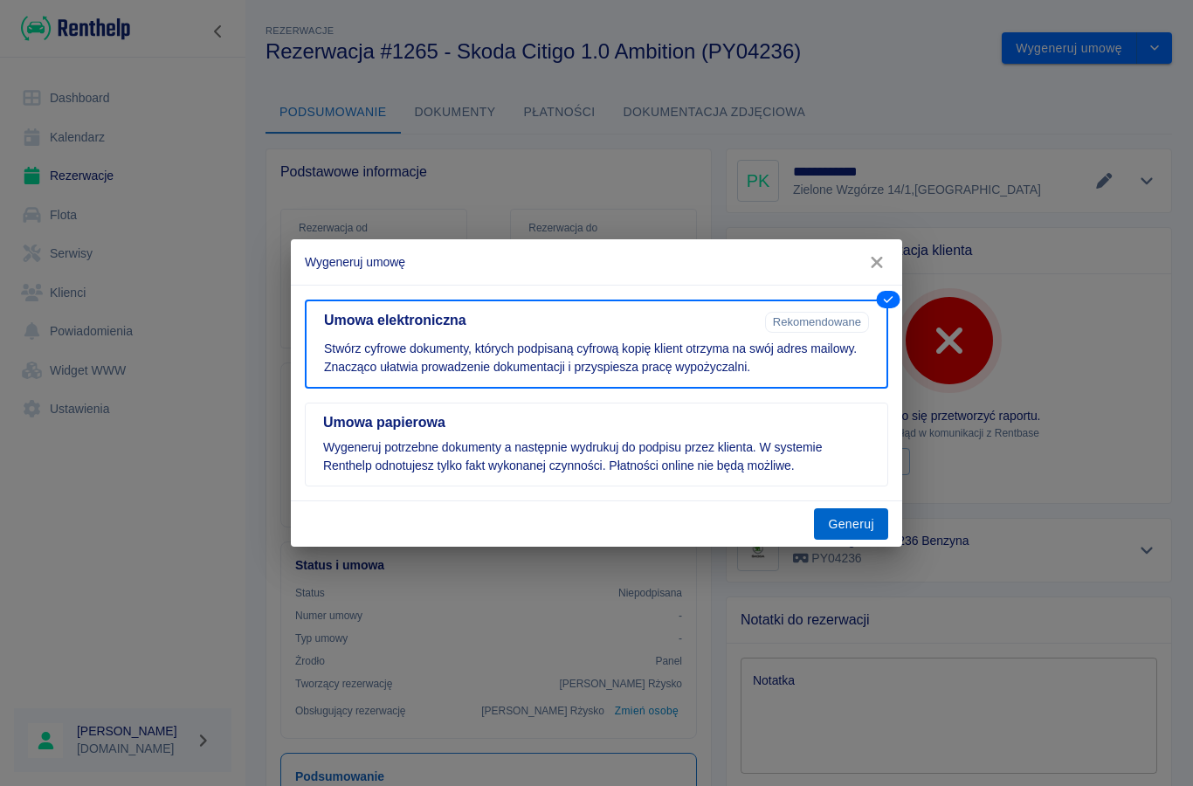
click at [847, 523] on button "Generuj" at bounding box center [851, 524] width 74 height 32
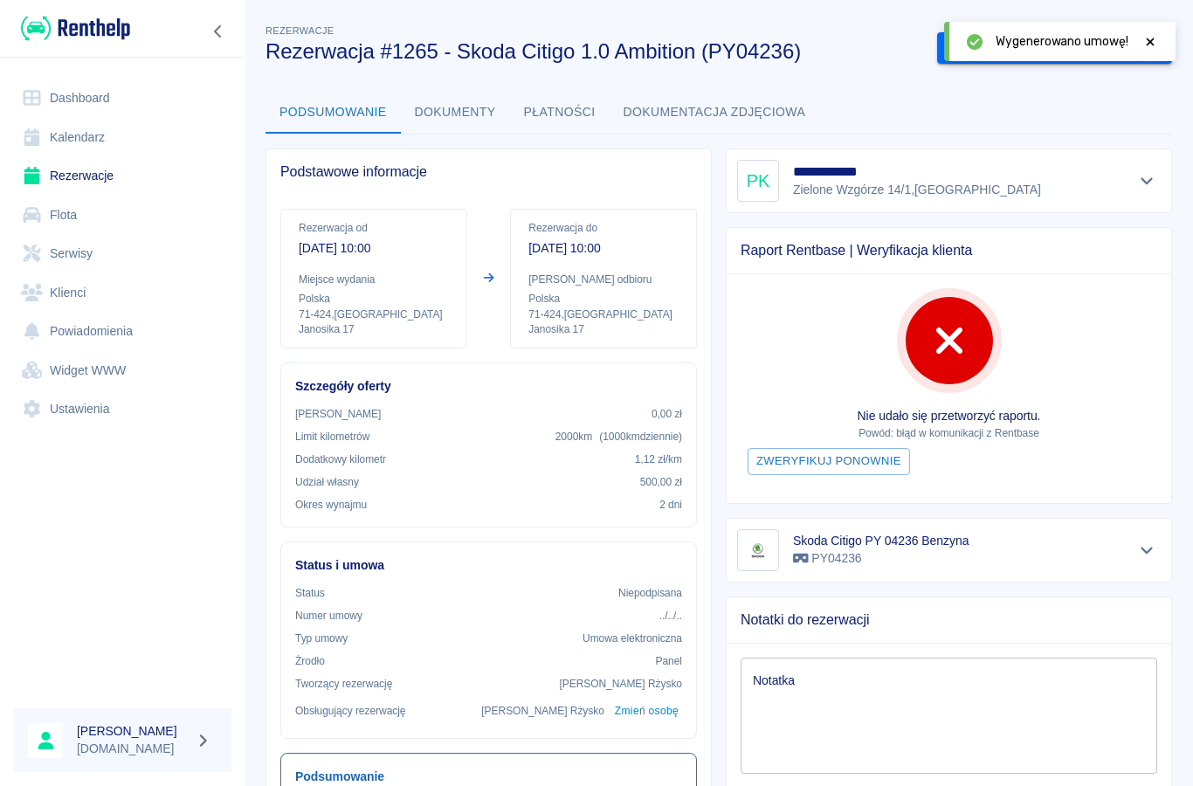
click at [1152, 41] on icon at bounding box center [1151, 42] width 8 height 8
click at [1056, 56] on button "Podpisz umowę elektroniczną" at bounding box center [1037, 48] width 200 height 32
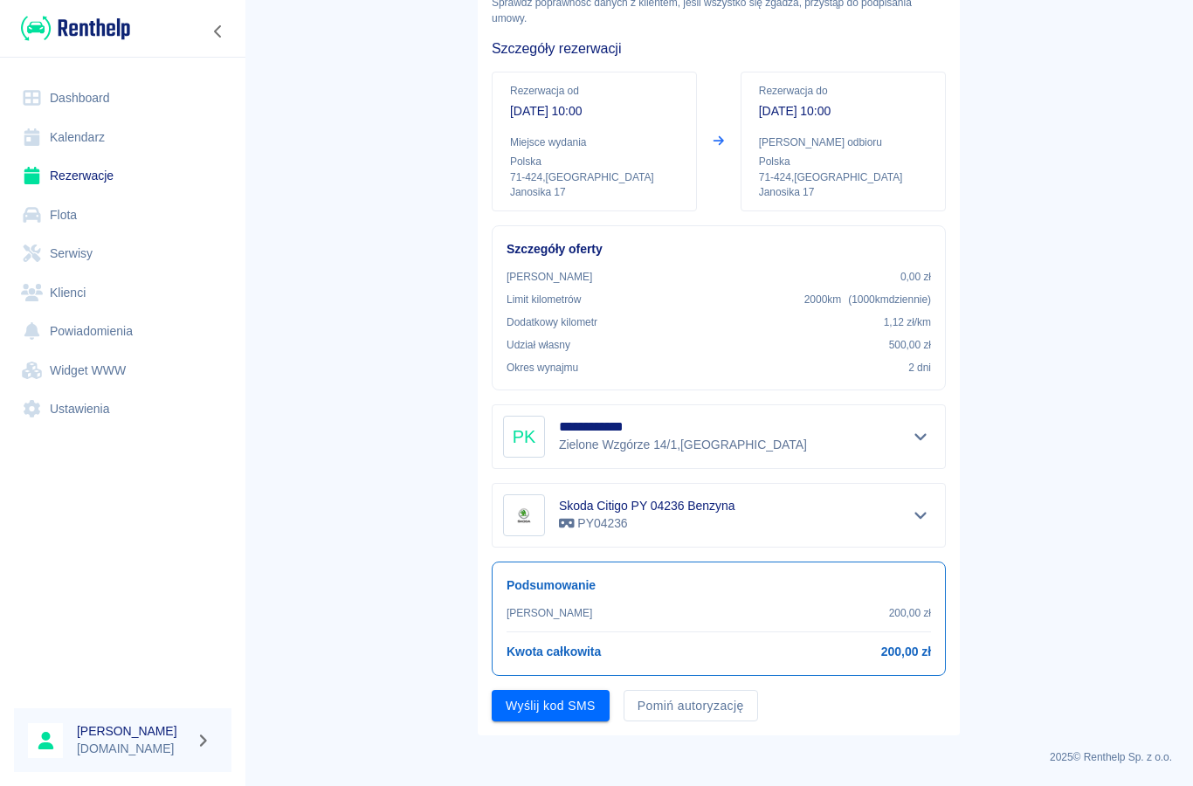
scroll to position [110, 0]
click at [678, 704] on button "Pomiń autoryzację" at bounding box center [691, 707] width 135 height 32
click at [559, 715] on button "Podpisz umowę" at bounding box center [551, 707] width 119 height 32
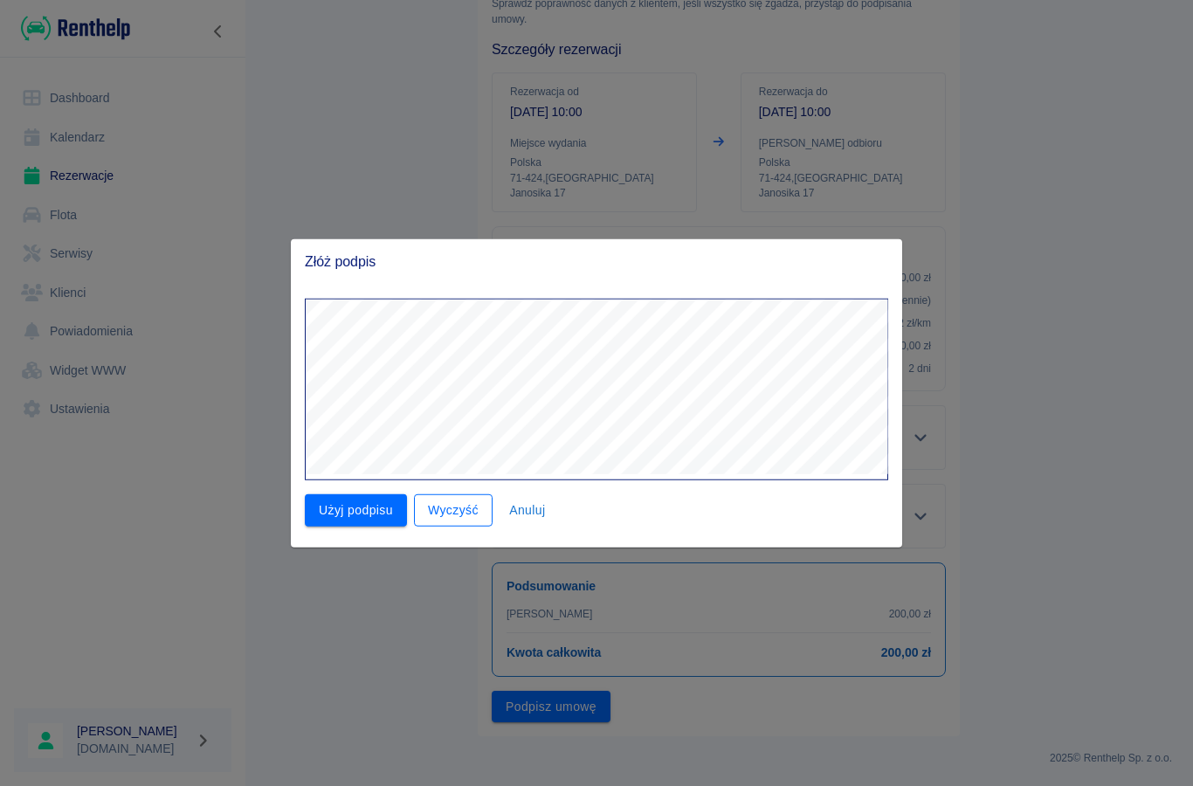
click at [459, 520] on button "Wyczyść" at bounding box center [453, 510] width 79 height 32
click at [358, 508] on button "Użyj podpisu" at bounding box center [356, 510] width 102 height 32
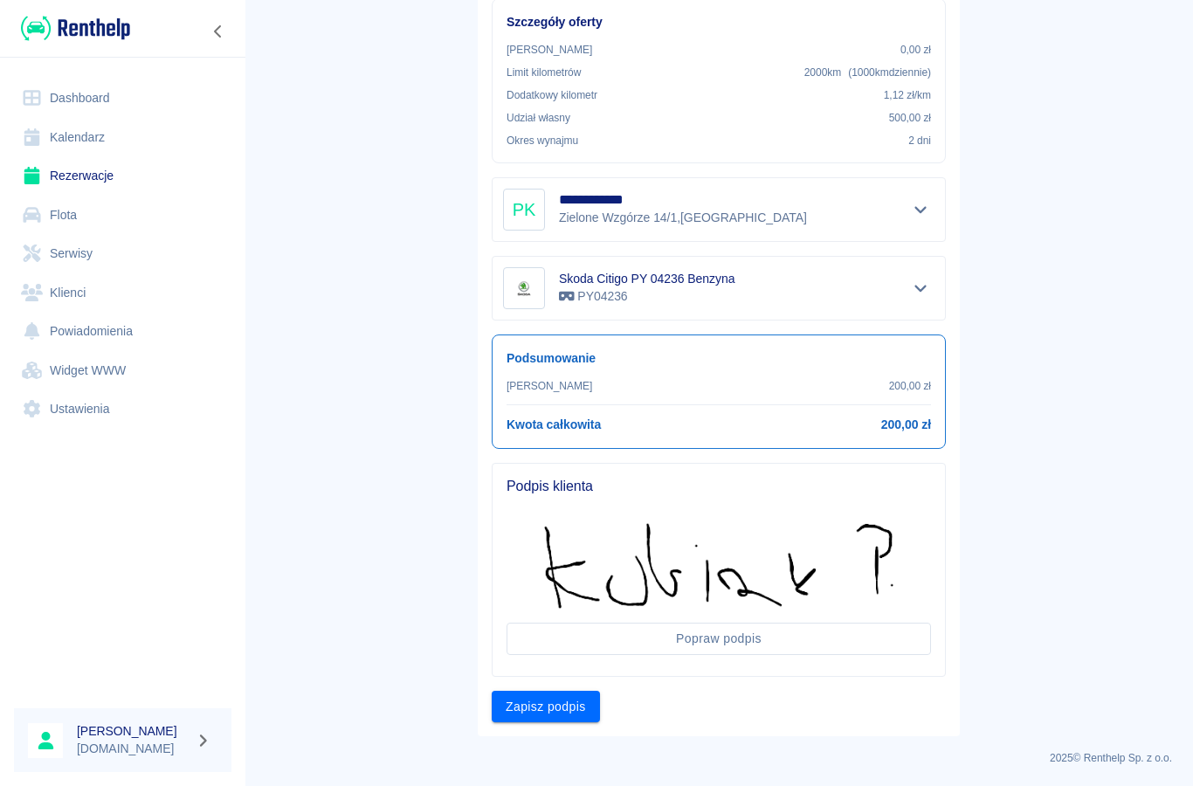
scroll to position [337, 0]
click at [555, 707] on button "Zapisz podpis" at bounding box center [546, 708] width 108 height 32
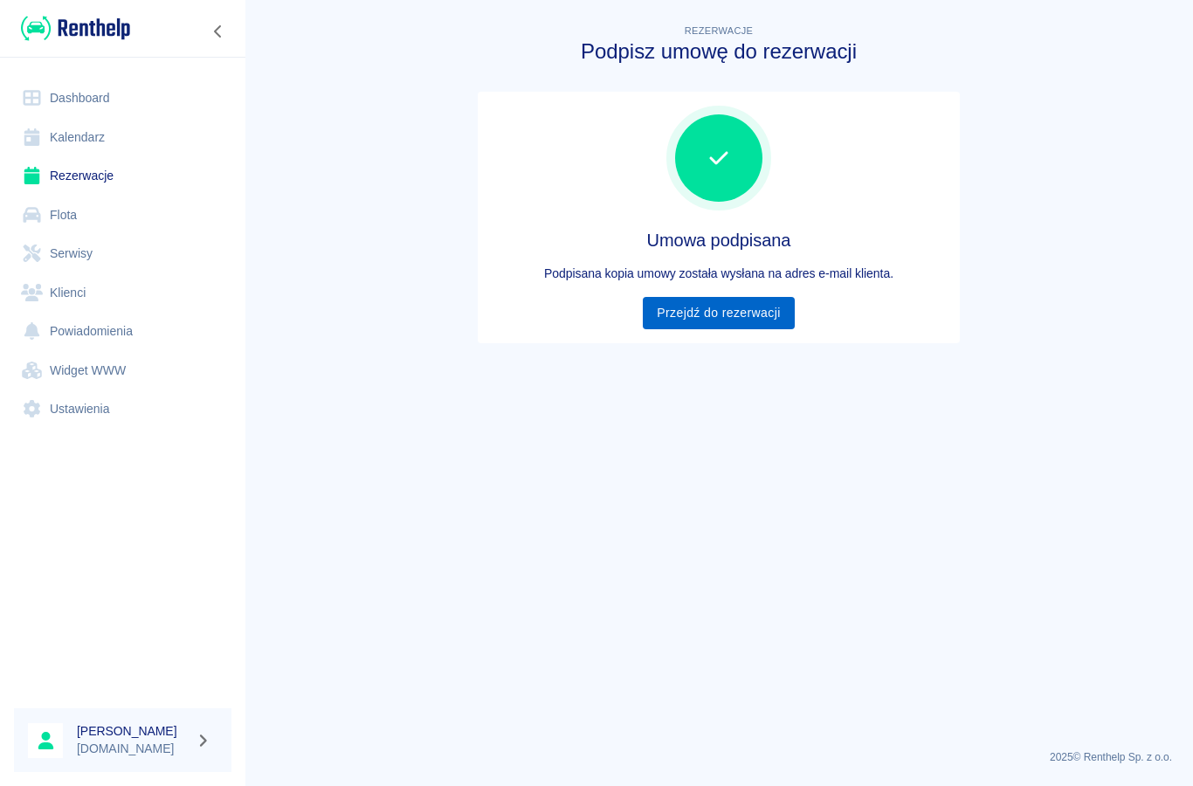
click at [708, 298] on link "Przejdź do rezerwacji" at bounding box center [718, 313] width 151 height 32
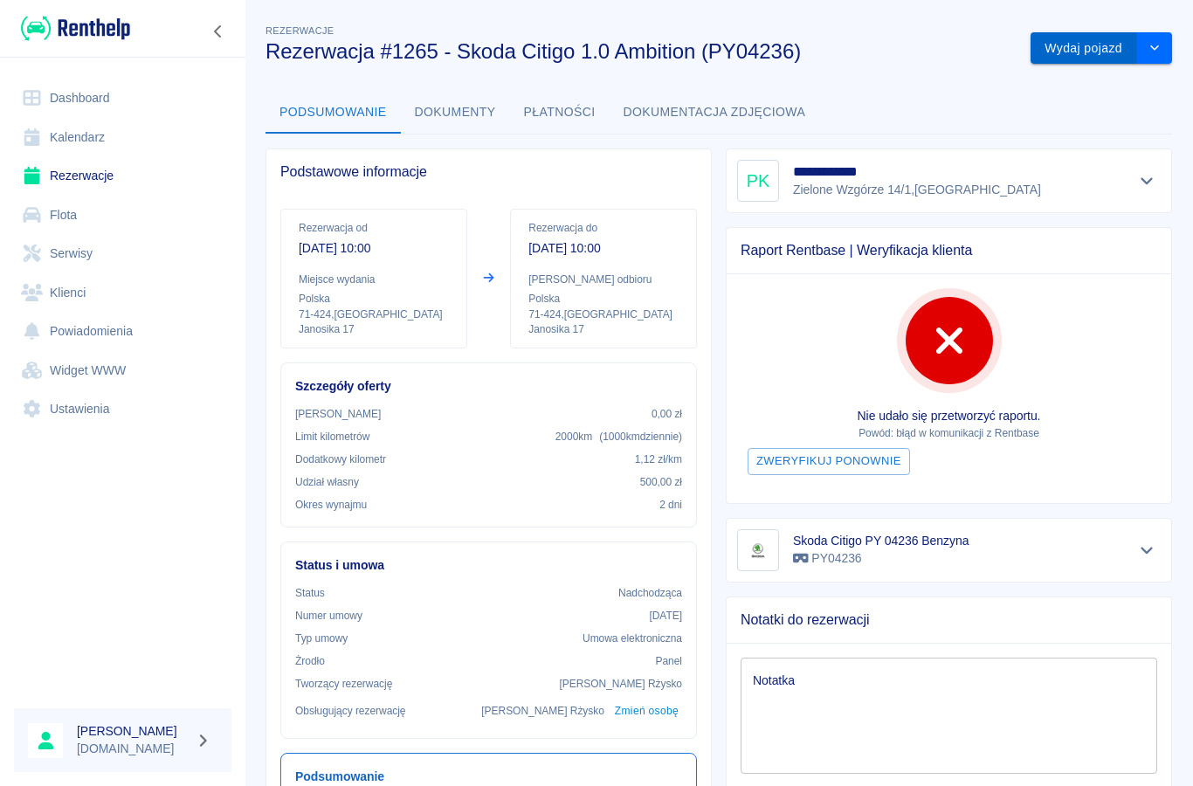
click at [1082, 42] on button "Wydaj pojazd" at bounding box center [1084, 48] width 107 height 32
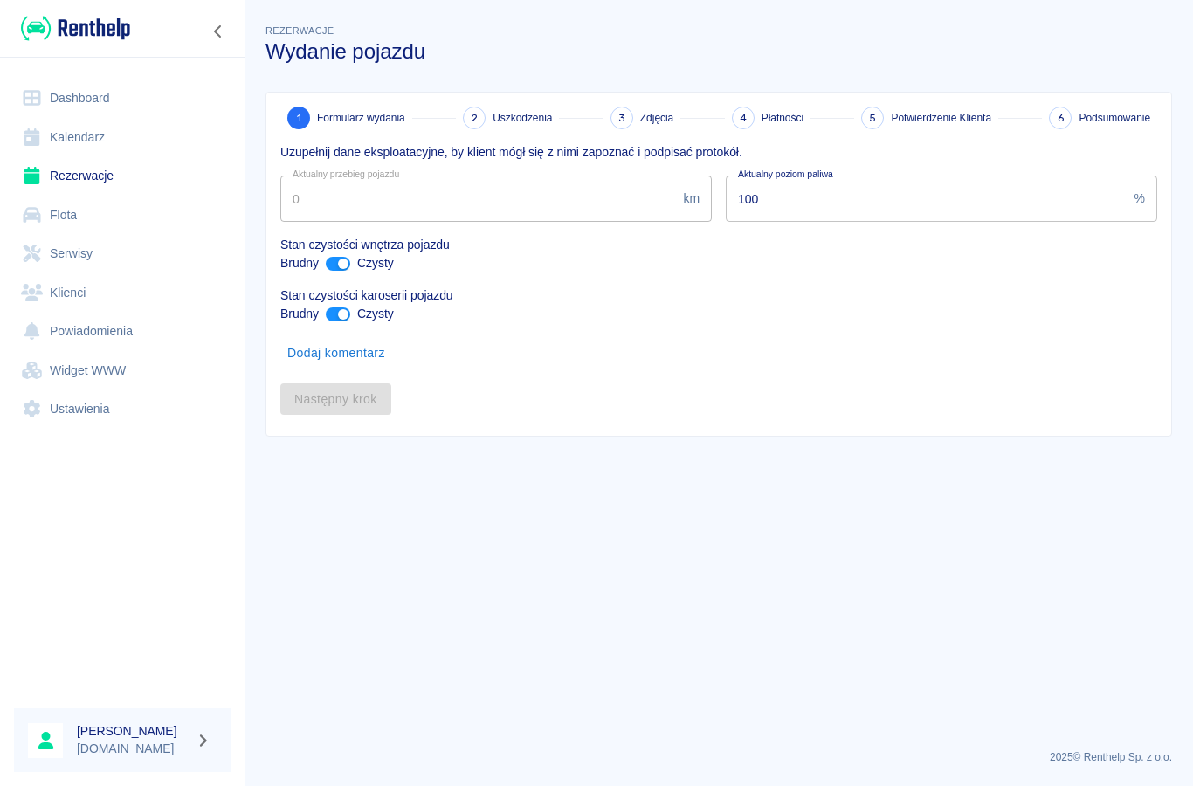
type input "114636"
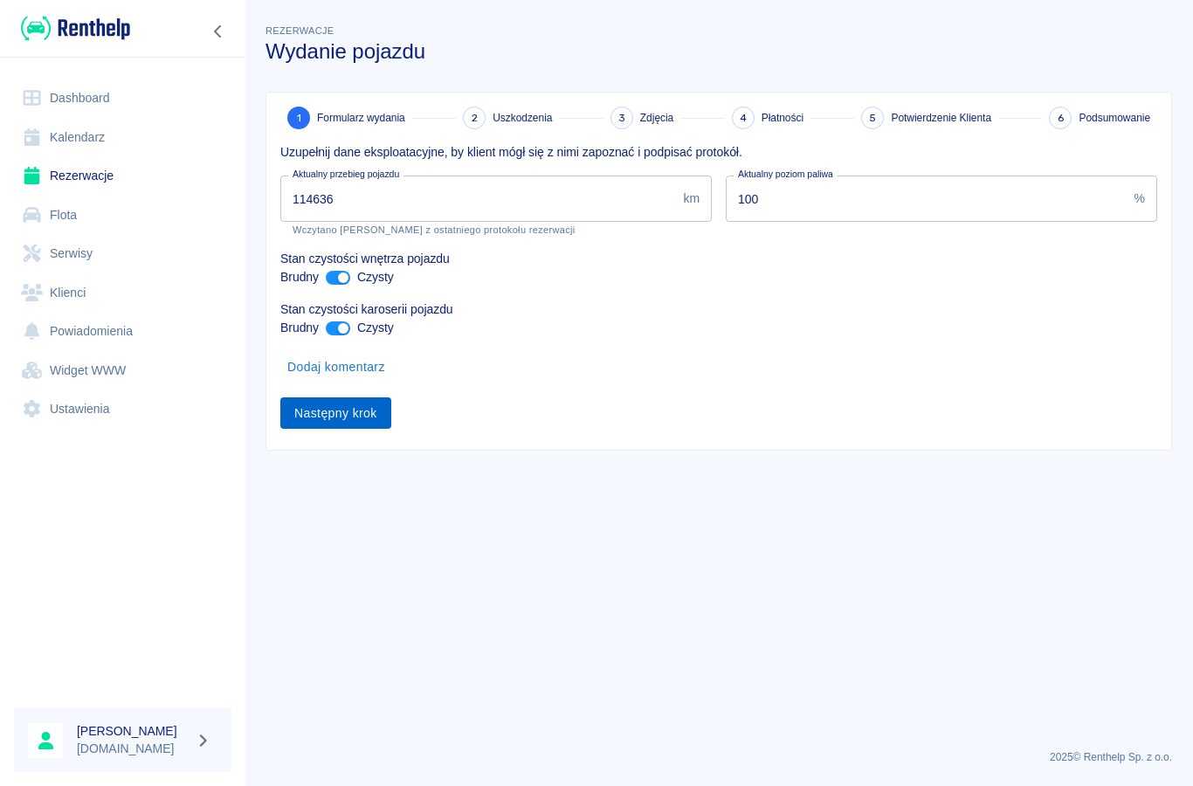
click at [349, 422] on button "Następny krok" at bounding box center [335, 413] width 111 height 32
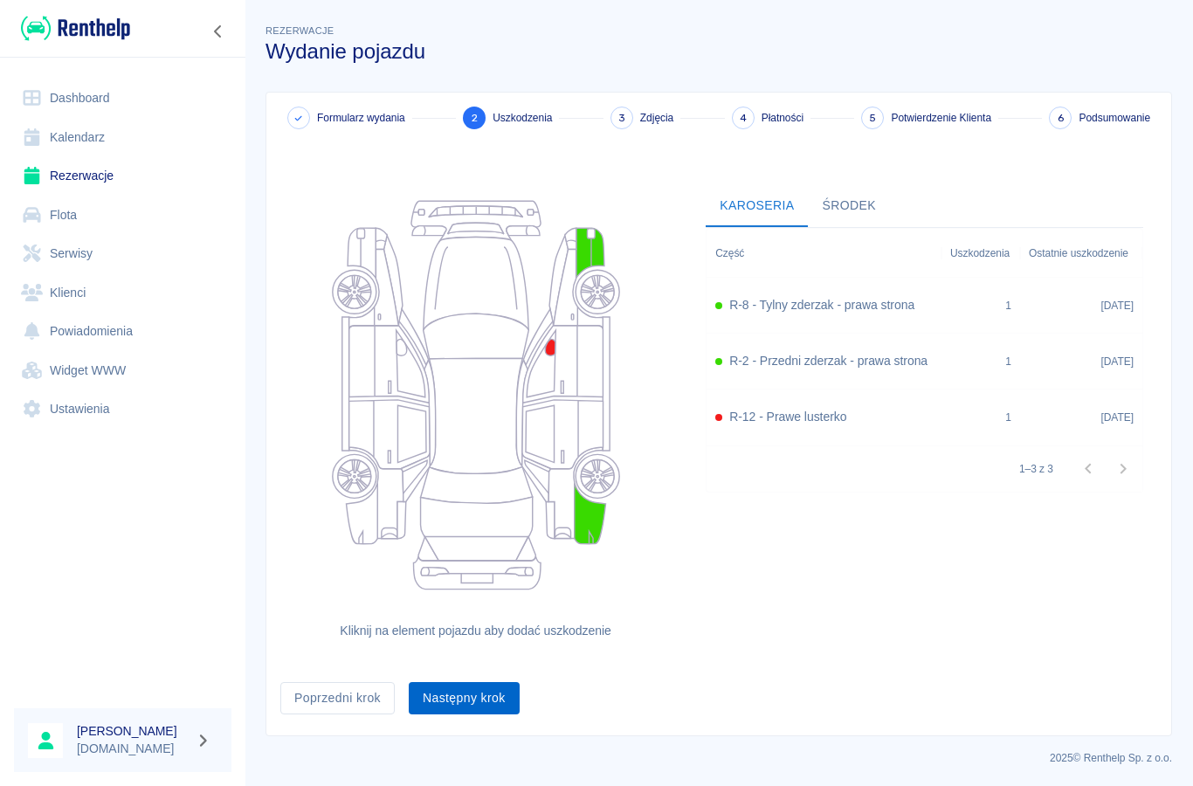
click at [489, 697] on button "Następny krok" at bounding box center [464, 698] width 111 height 32
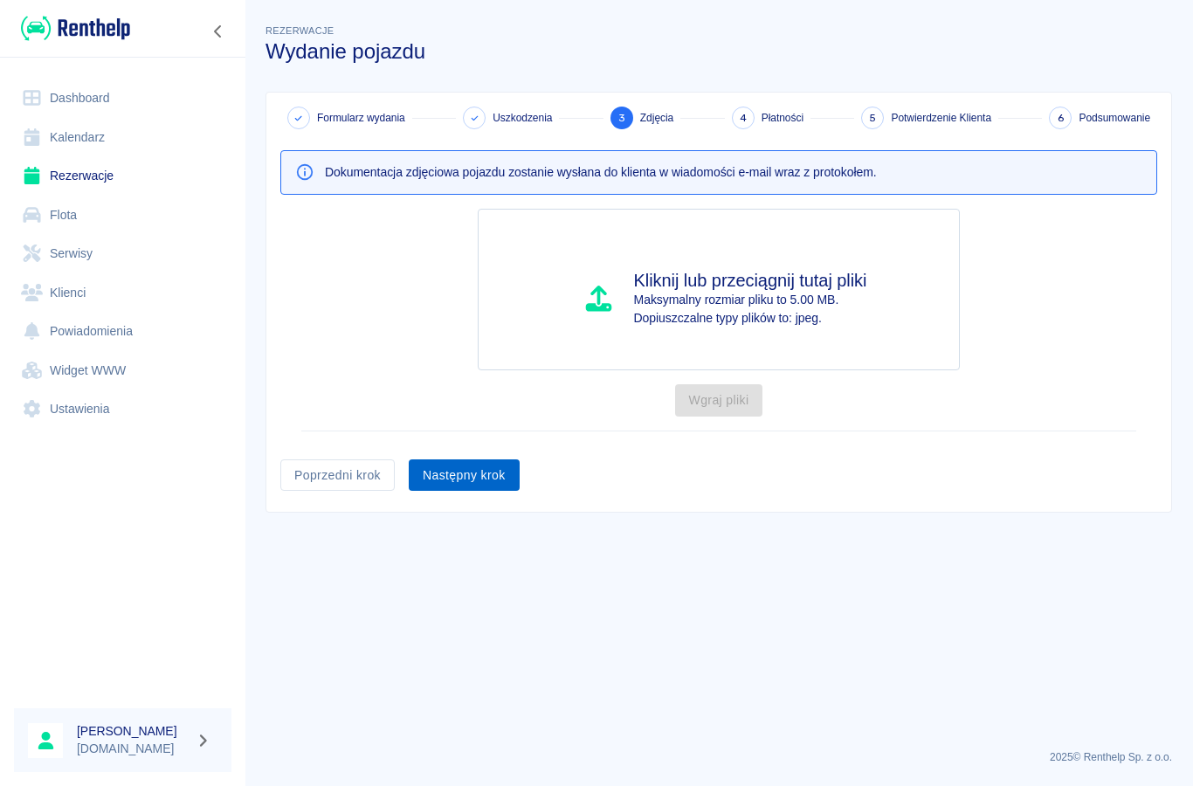
click at [474, 485] on button "Następny krok" at bounding box center [464, 476] width 111 height 32
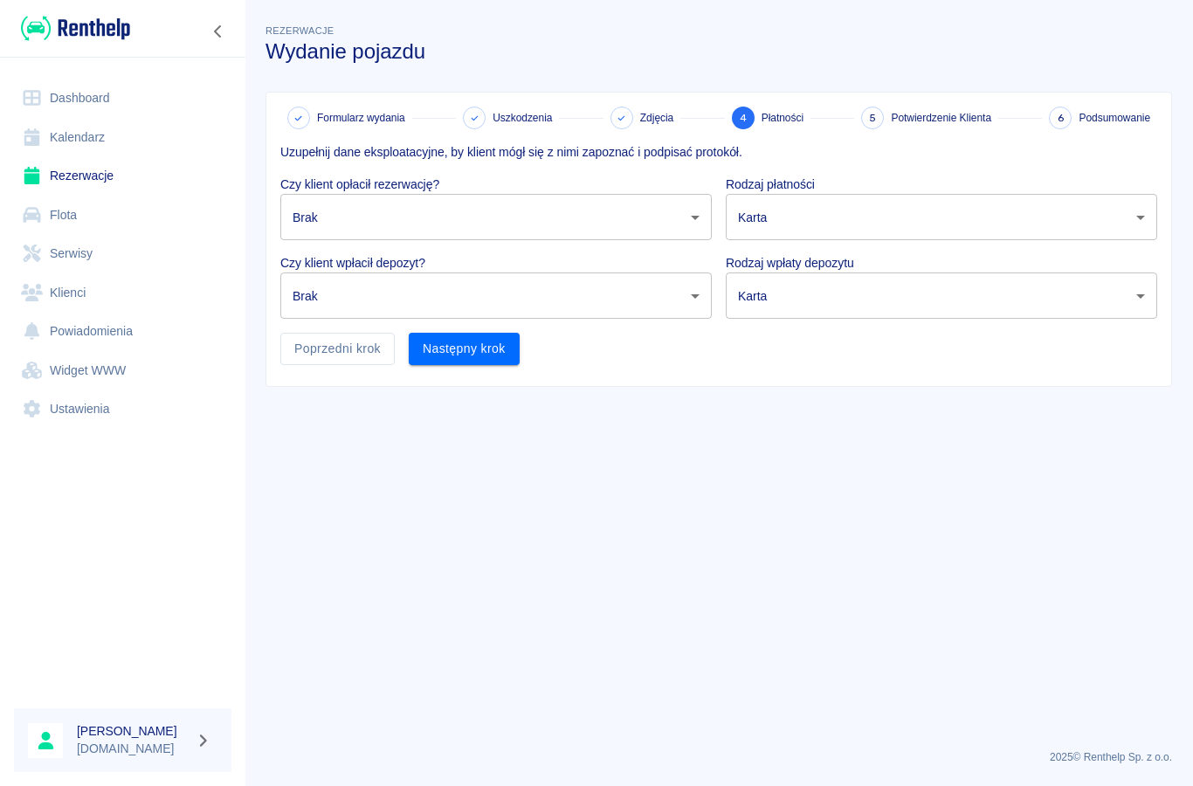
click at [351, 216] on body "Używamy plików Cookies, by zapewnić Ci najlepsze możliwe doświadczenie. Aby dow…" at bounding box center [596, 393] width 1193 height 786
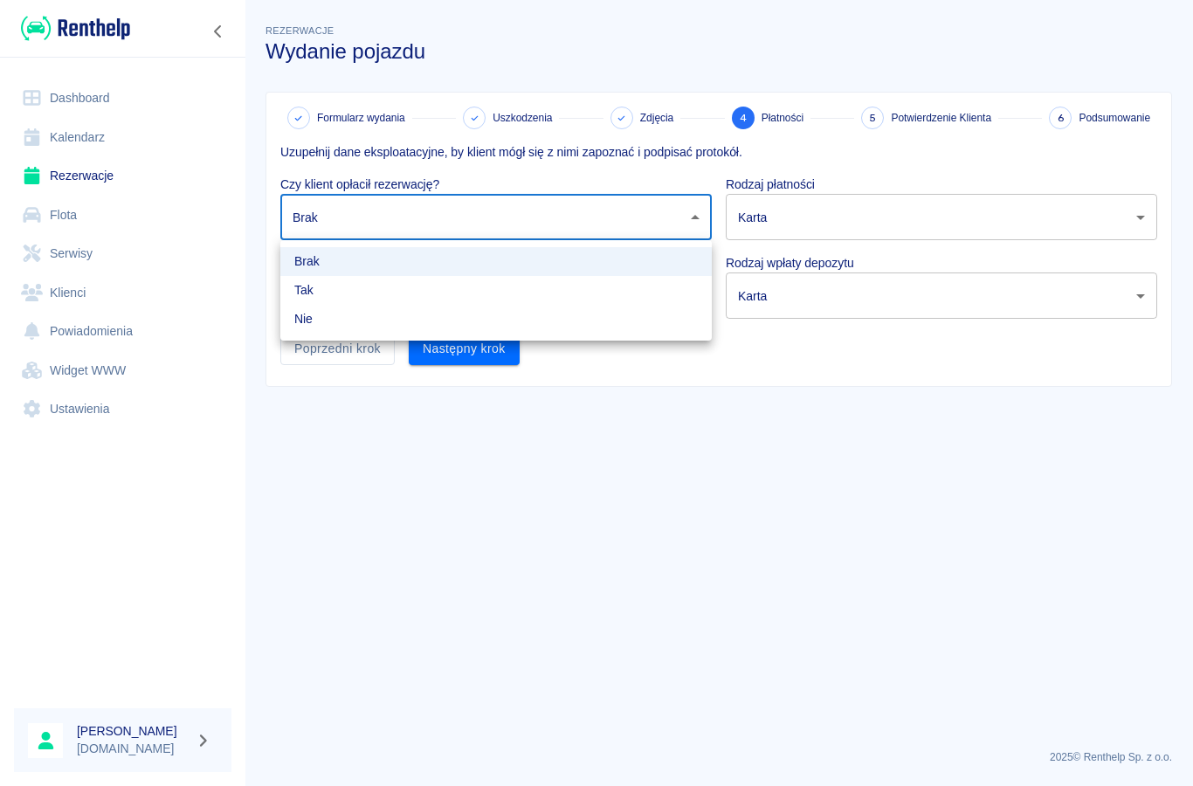
click at [327, 326] on li "Nie" at bounding box center [496, 319] width 432 height 29
type input "false"
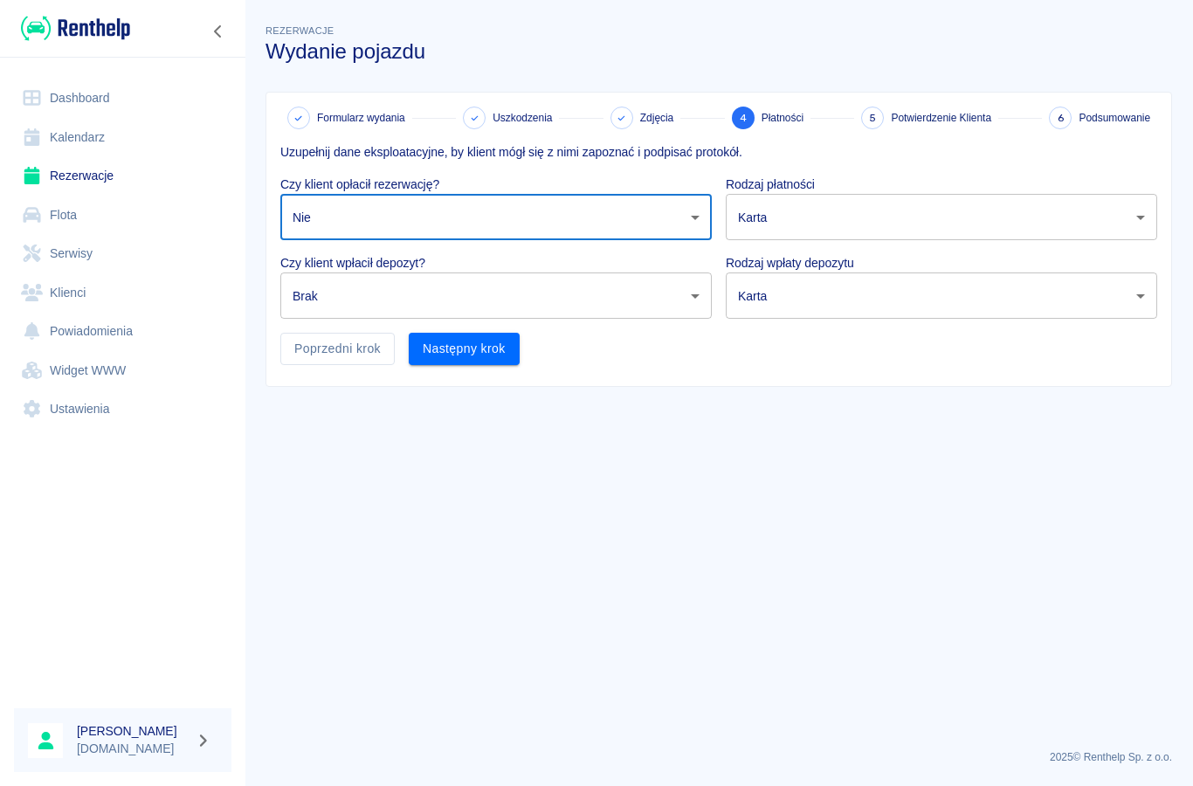
click at [341, 305] on body "Używamy plików Cookies, by zapewnić Ci najlepsze możliwe doświadczenie. Aby dow…" at bounding box center [596, 393] width 1193 height 786
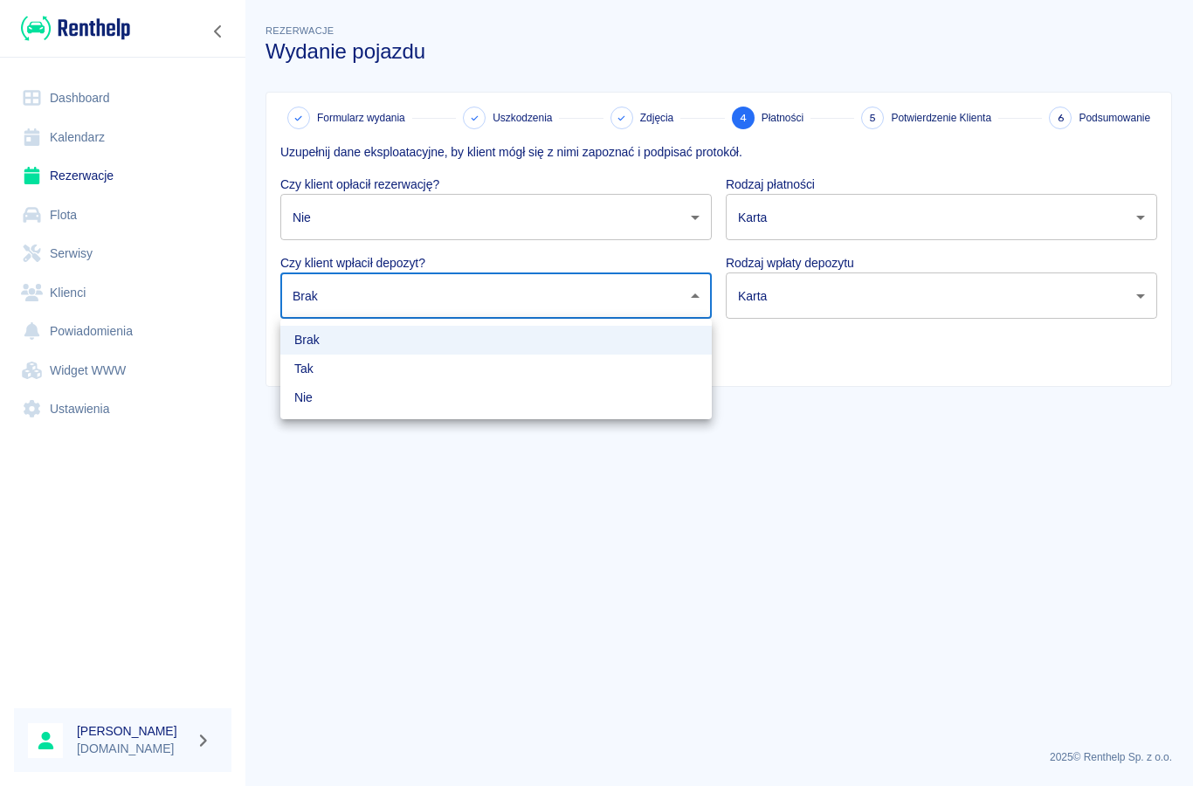
click at [340, 397] on li "Nie" at bounding box center [496, 398] width 432 height 29
type input "false"
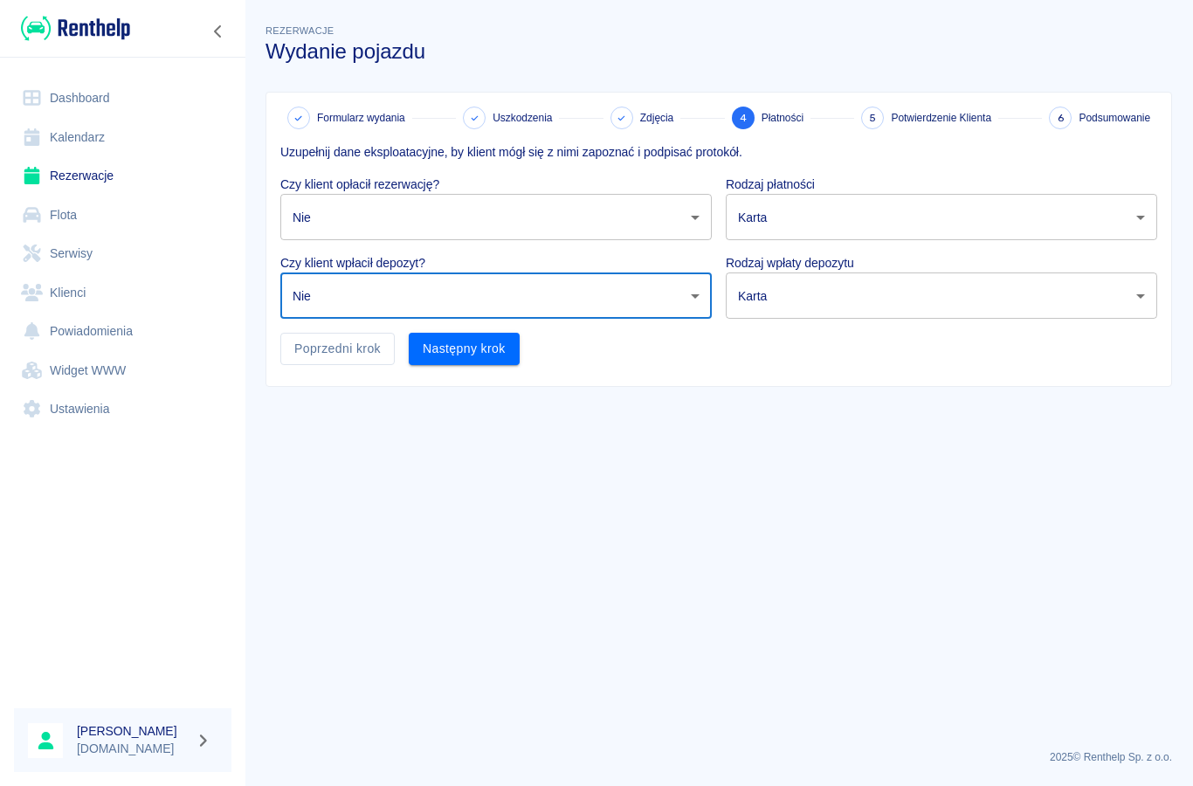
click at [767, 228] on body "Używamy plików Cookies, by zapewnić Ci najlepsze możliwe doświadczenie. Aby dow…" at bounding box center [596, 393] width 1193 height 786
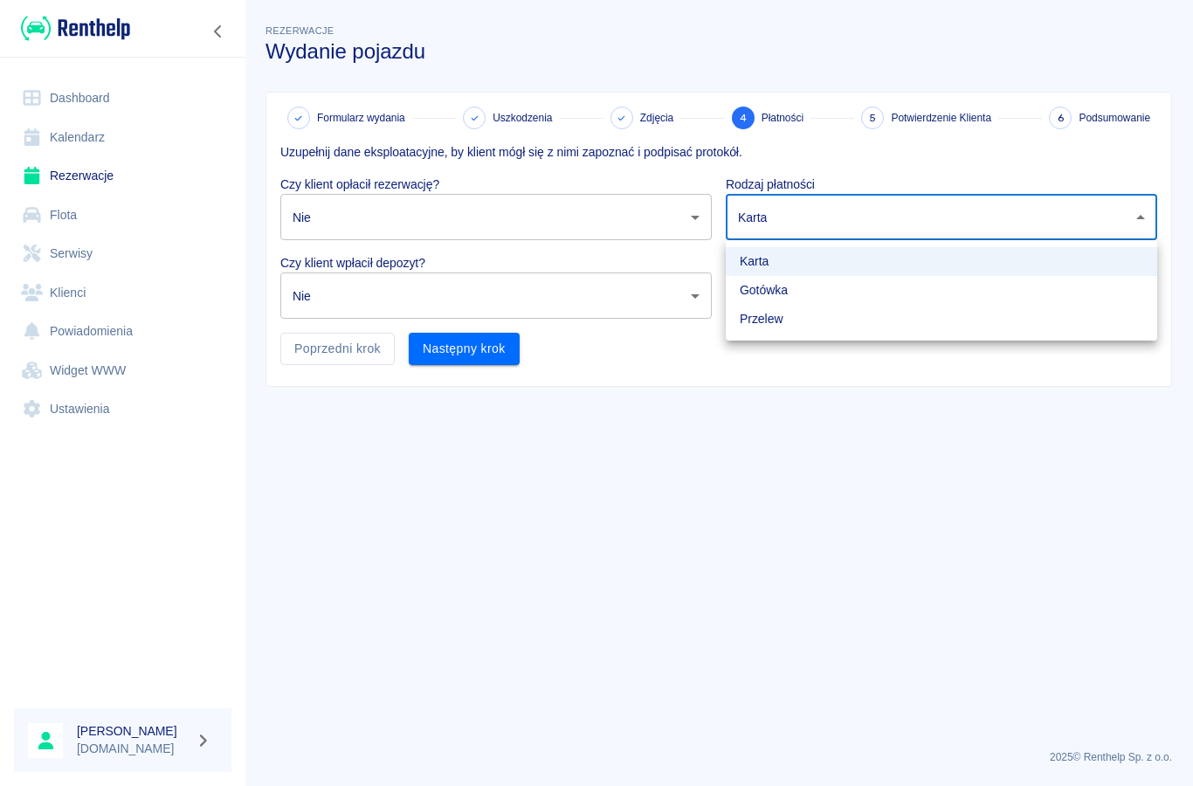
click at [764, 301] on li "Gotówka" at bounding box center [942, 290] width 432 height 29
type input "cash"
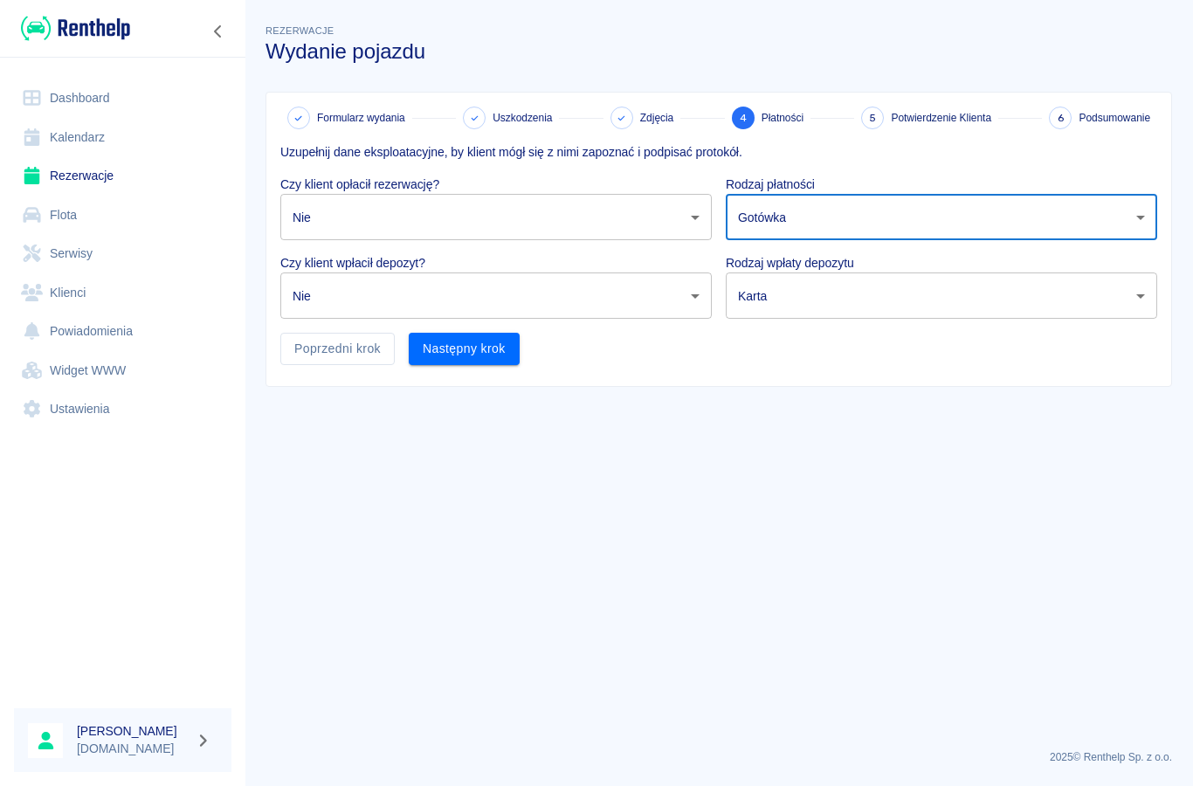
click at [789, 309] on body "Używamy plików Cookies, by zapewnić Ci najlepsze możliwe doświadczenie. Aby dow…" at bounding box center [596, 393] width 1193 height 786
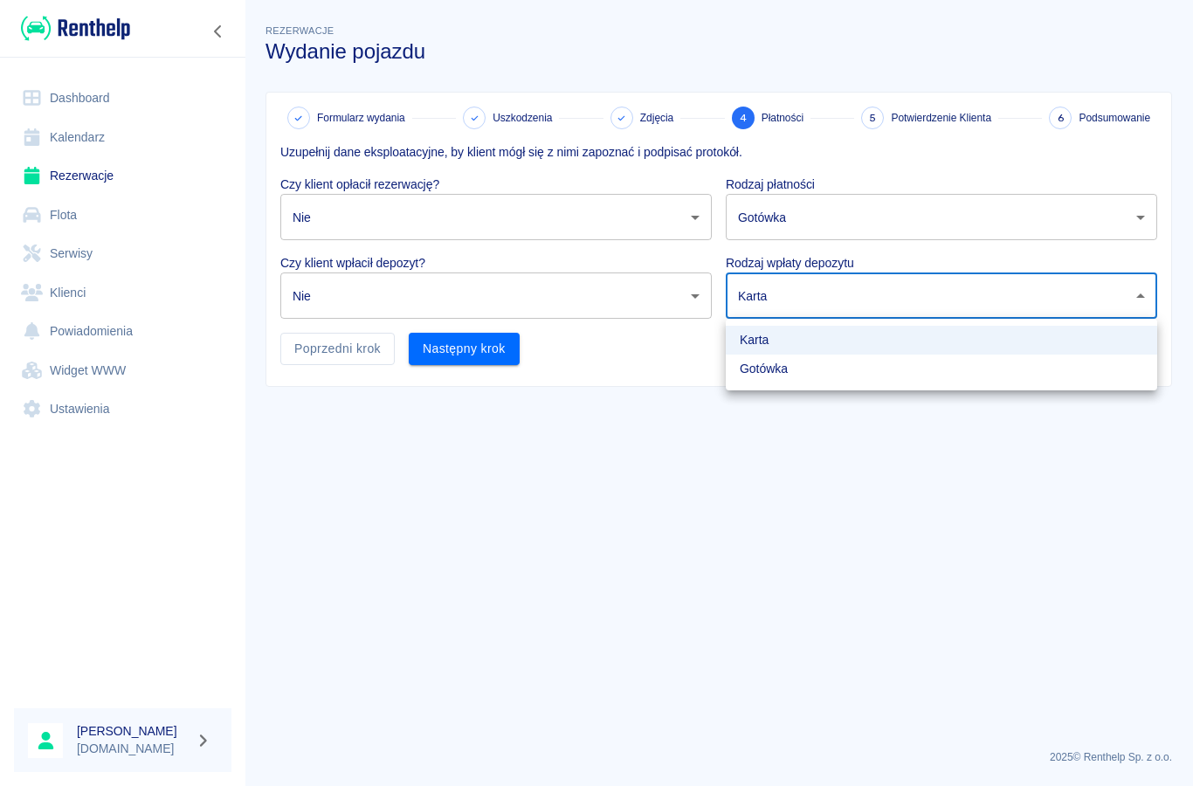
click at [786, 381] on li "Gotówka" at bounding box center [942, 369] width 432 height 29
type input "cash"
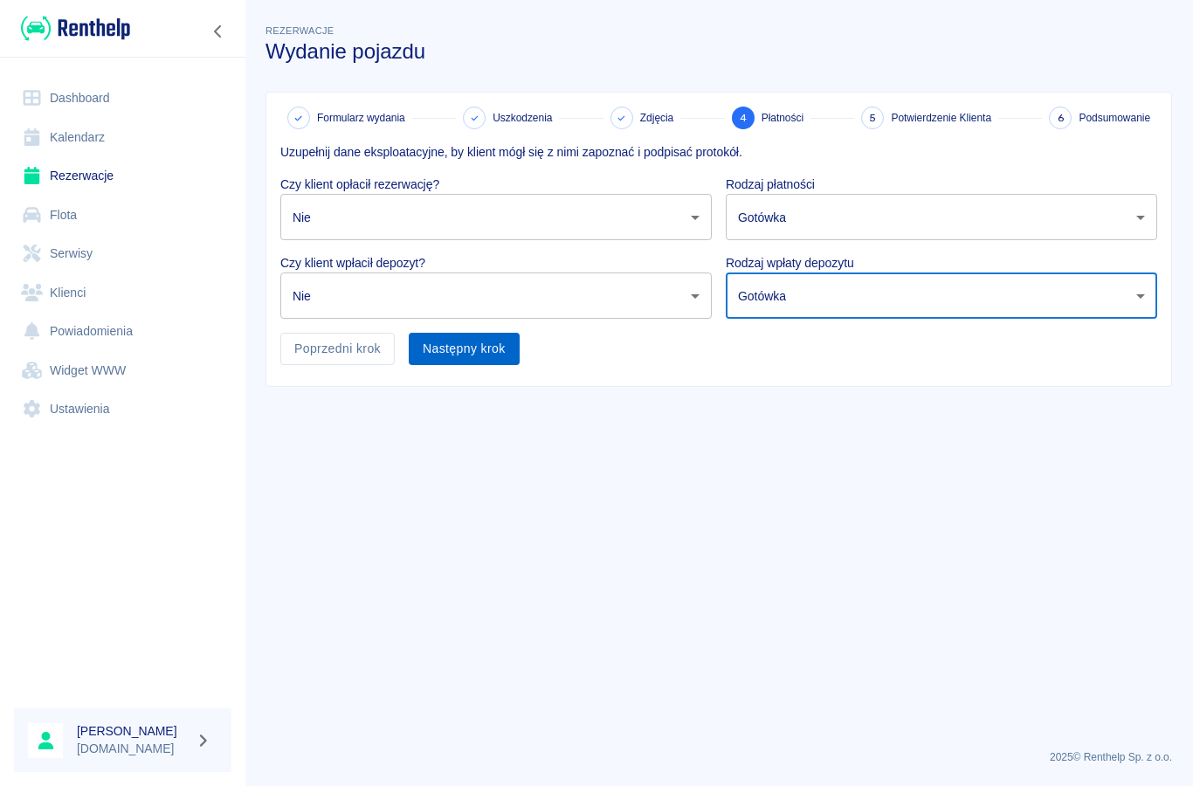
click at [491, 339] on button "Następny krok" at bounding box center [464, 349] width 111 height 32
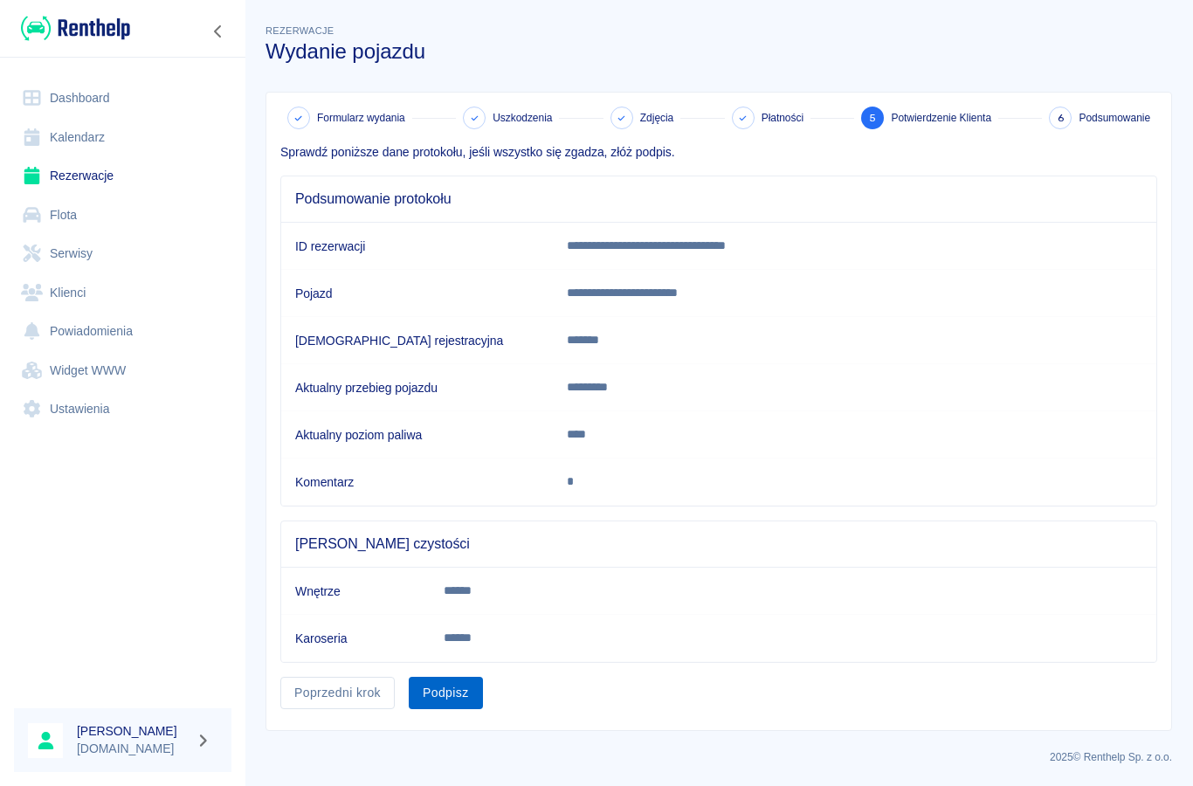
click at [456, 687] on button "Podpisz" at bounding box center [446, 693] width 74 height 32
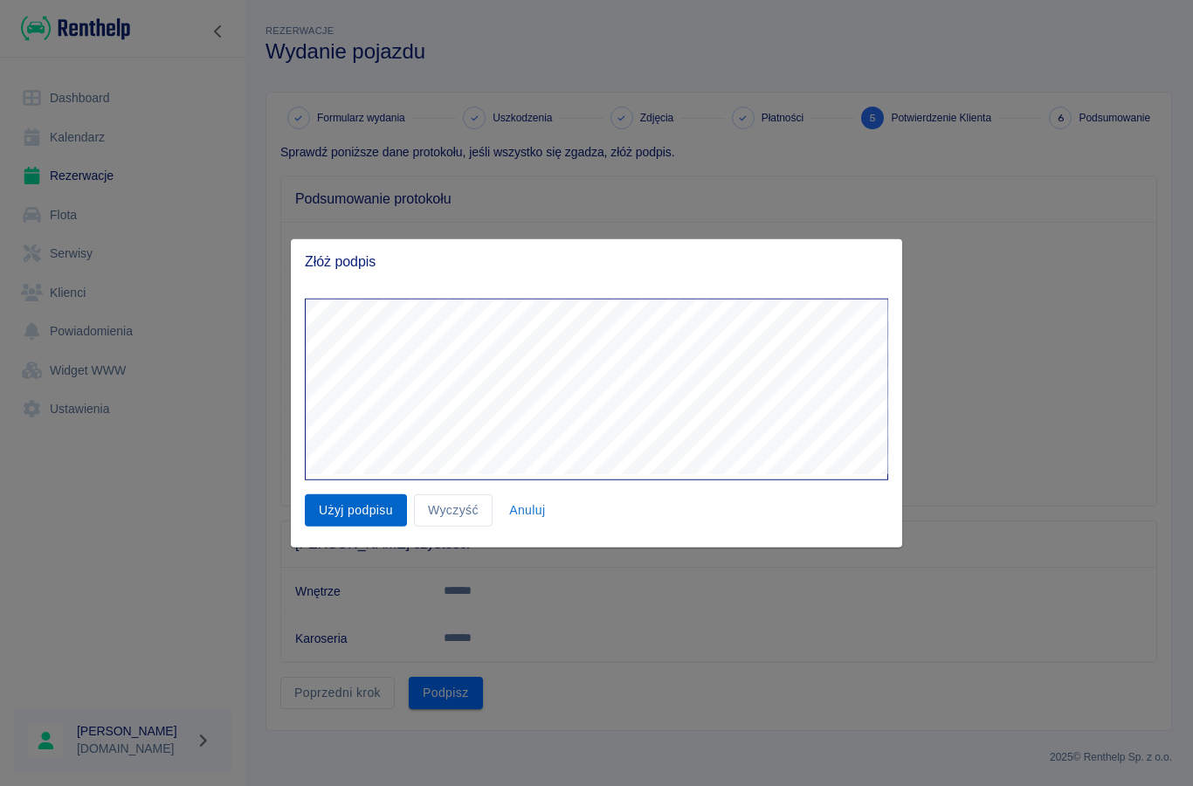
click at [356, 506] on button "Użyj podpisu" at bounding box center [356, 510] width 102 height 32
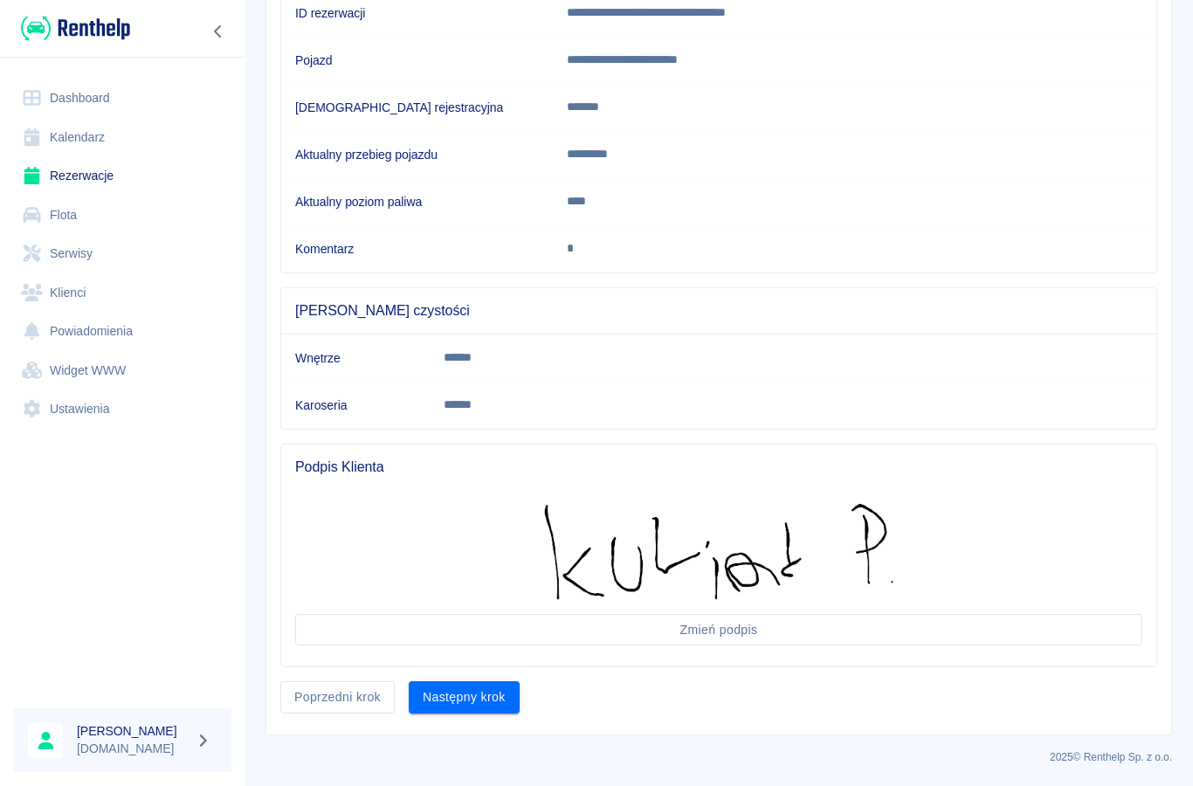
scroll to position [232, 0]
click at [476, 701] on button "Następny krok" at bounding box center [464, 698] width 111 height 32
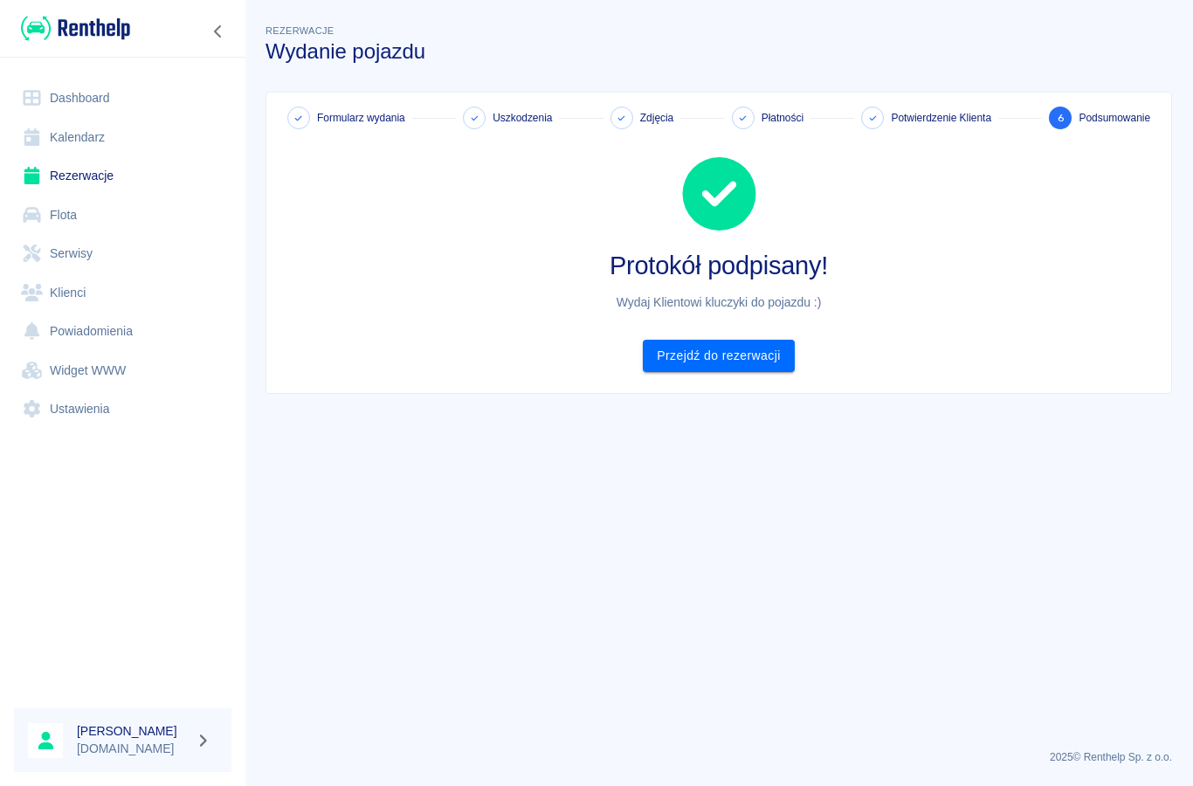
scroll to position [0, 0]
click at [695, 360] on link "Przejdź do rezerwacji" at bounding box center [718, 356] width 151 height 32
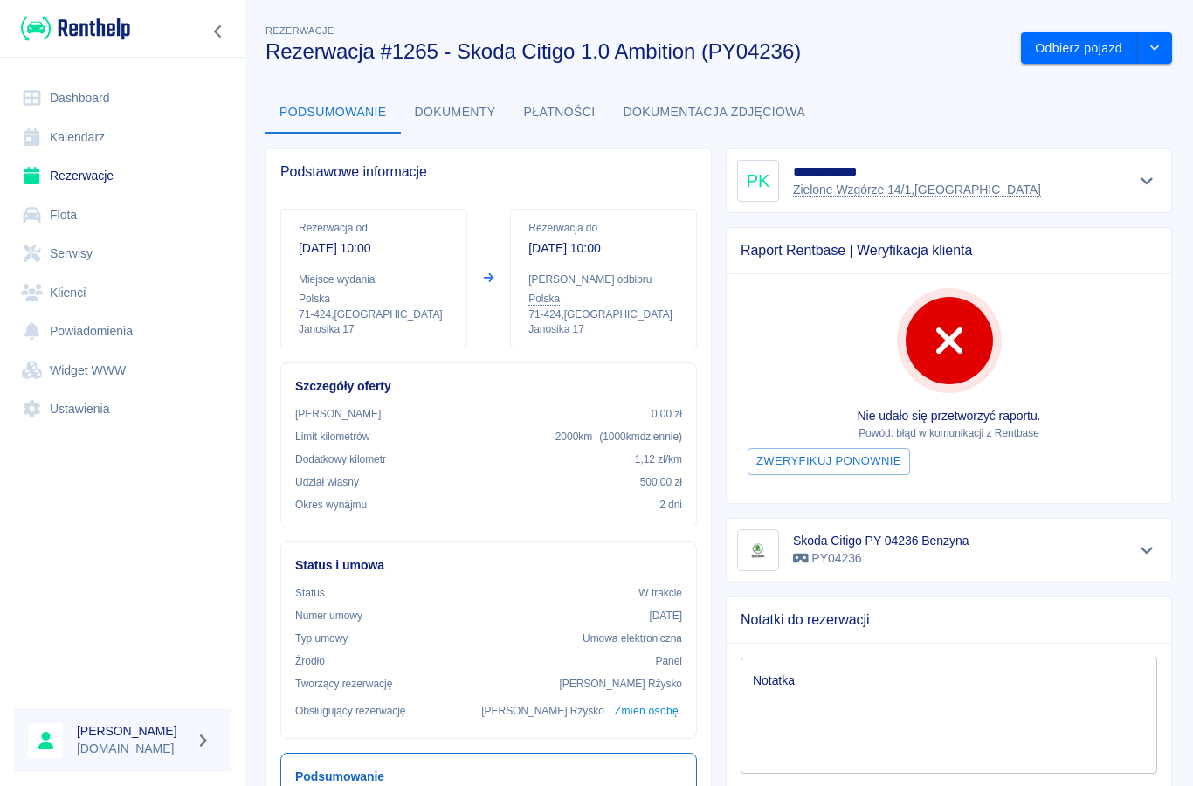
click at [79, 94] on link "Dashboard" at bounding box center [123, 98] width 218 height 39
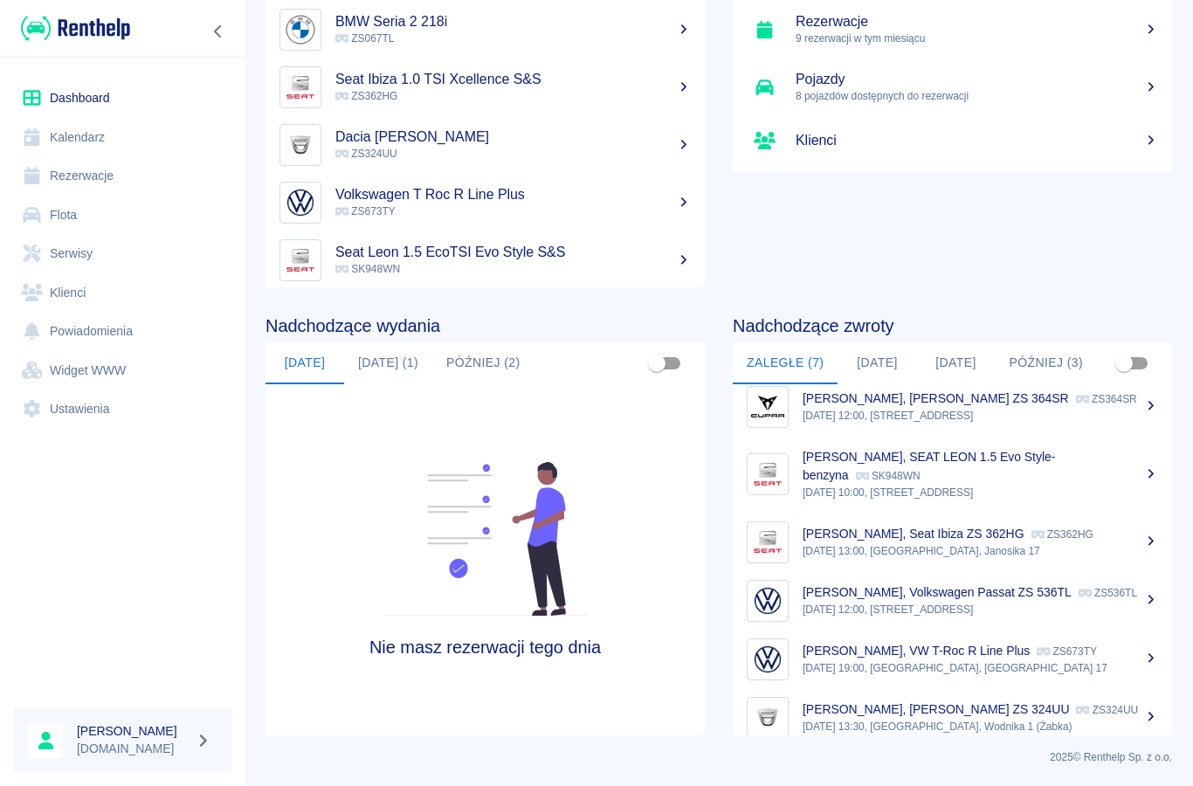
scroll to position [125, 0]
